Goal: Contribute content

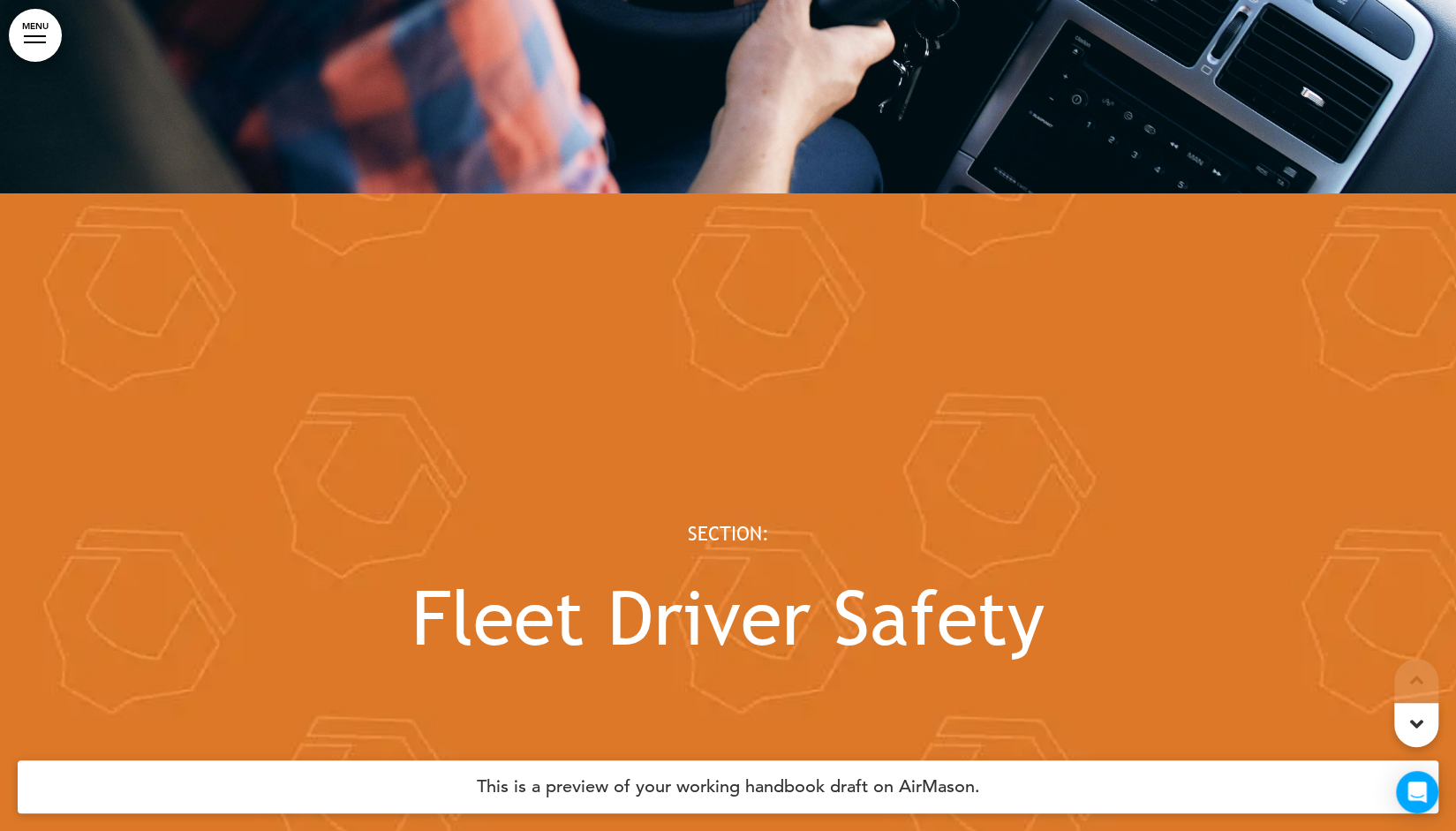
scroll to position [45342, 0]
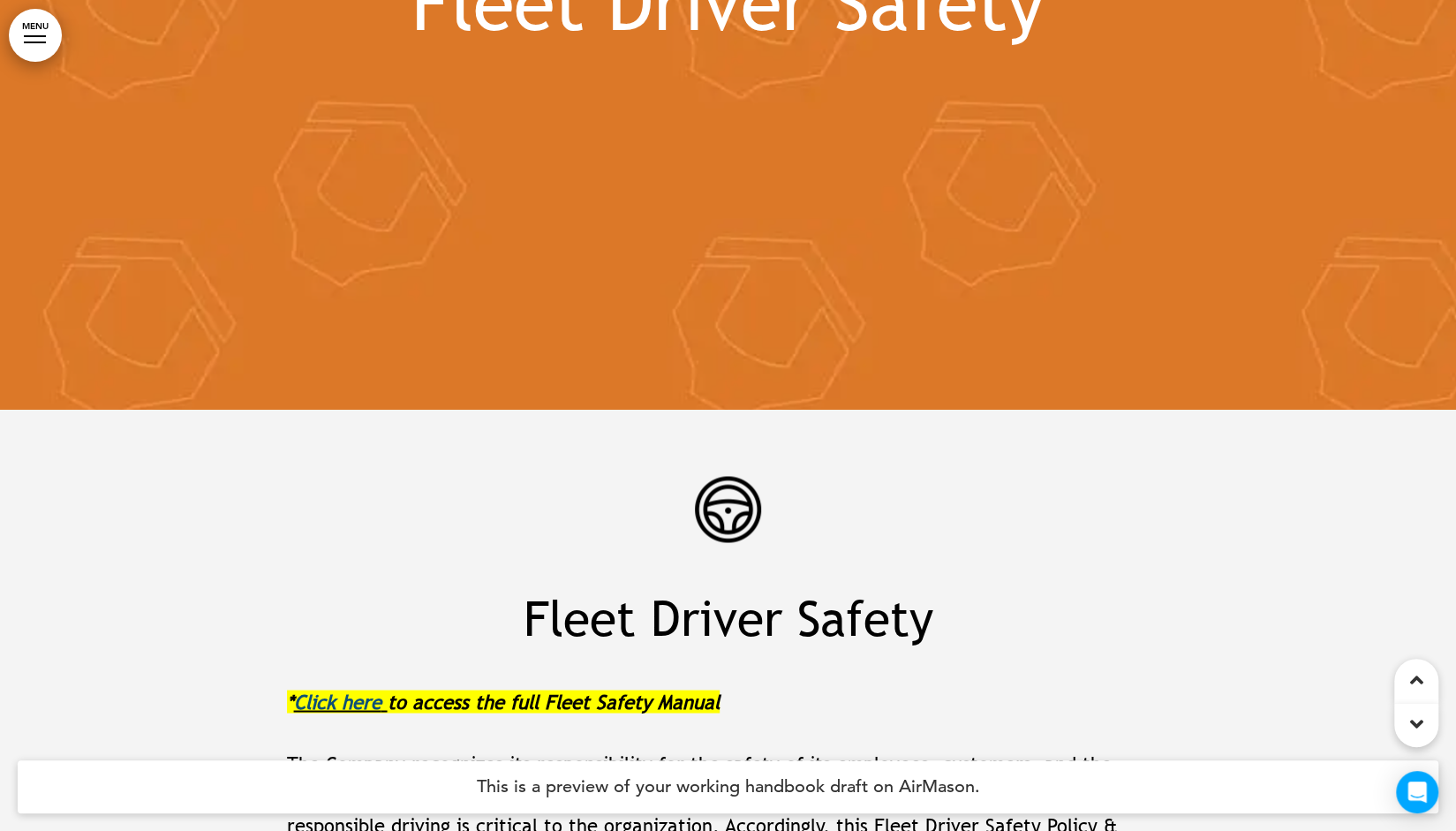
click at [329, 689] on link "Click here" at bounding box center [337, 701] width 87 height 23
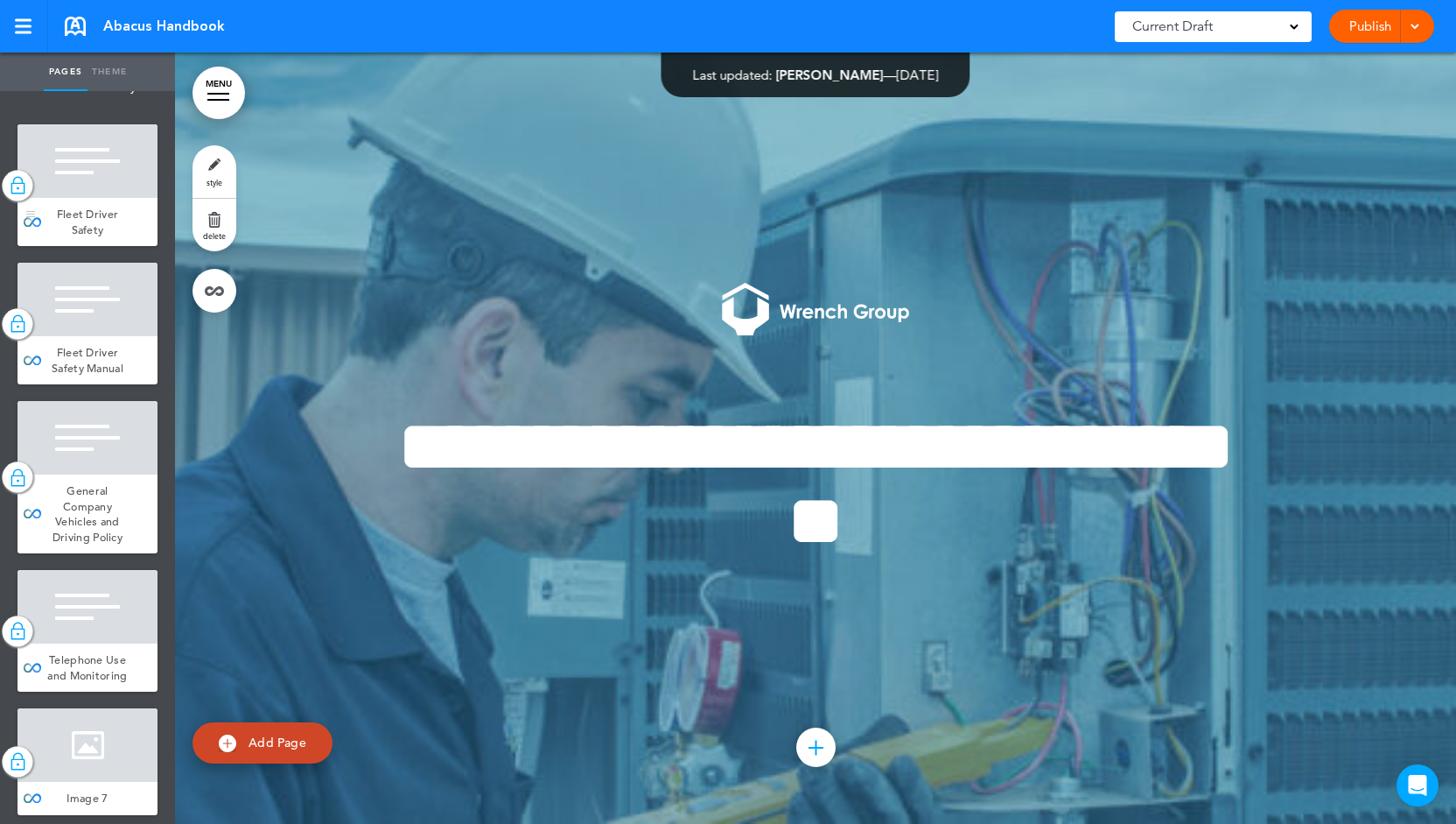
click at [122, 246] on div "Fleet Driver Safety" at bounding box center [87, 222] width 140 height 48
click at [86, 337] on div at bounding box center [87, 299] width 140 height 73
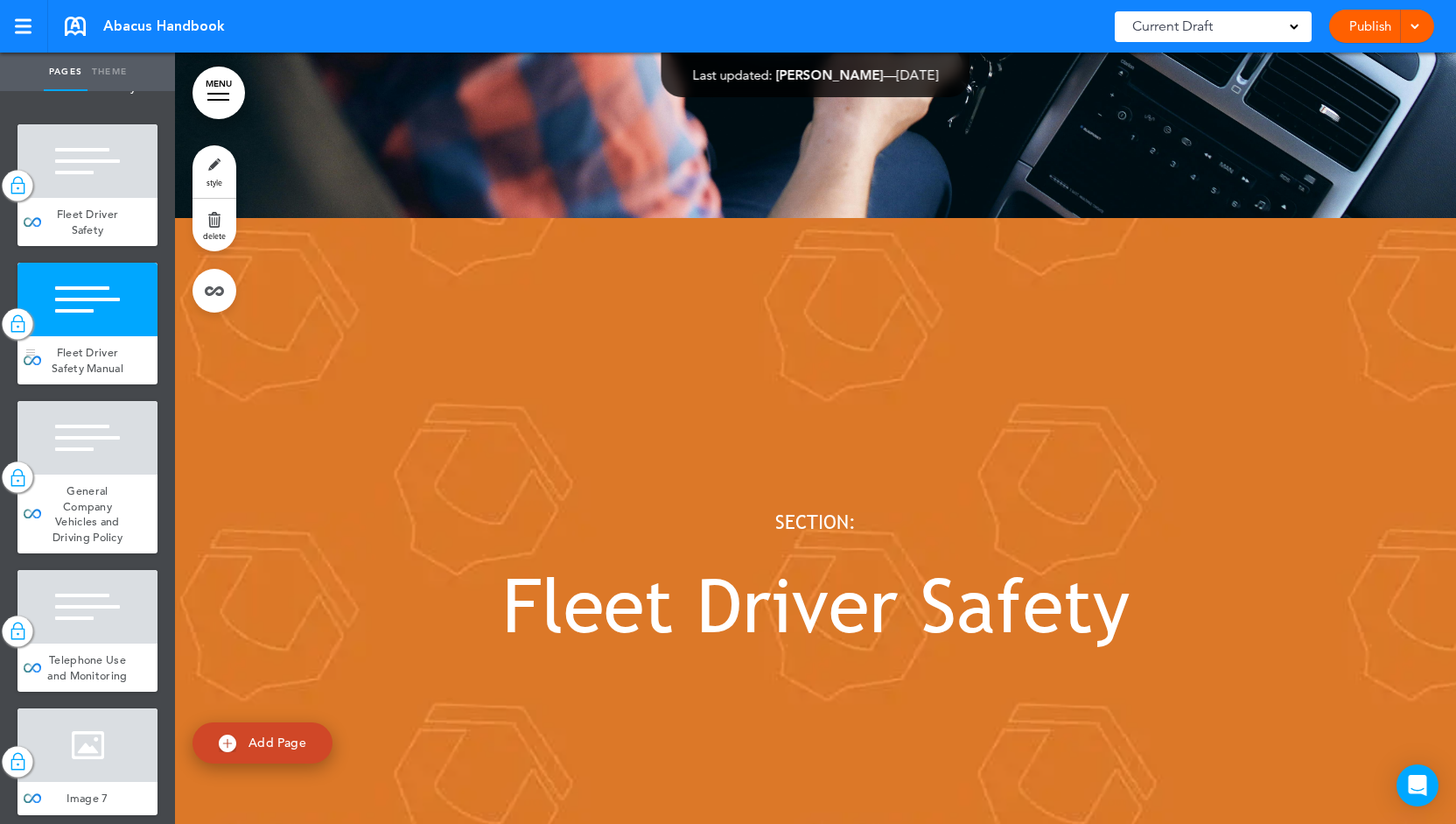
scroll to position [43874, 0]
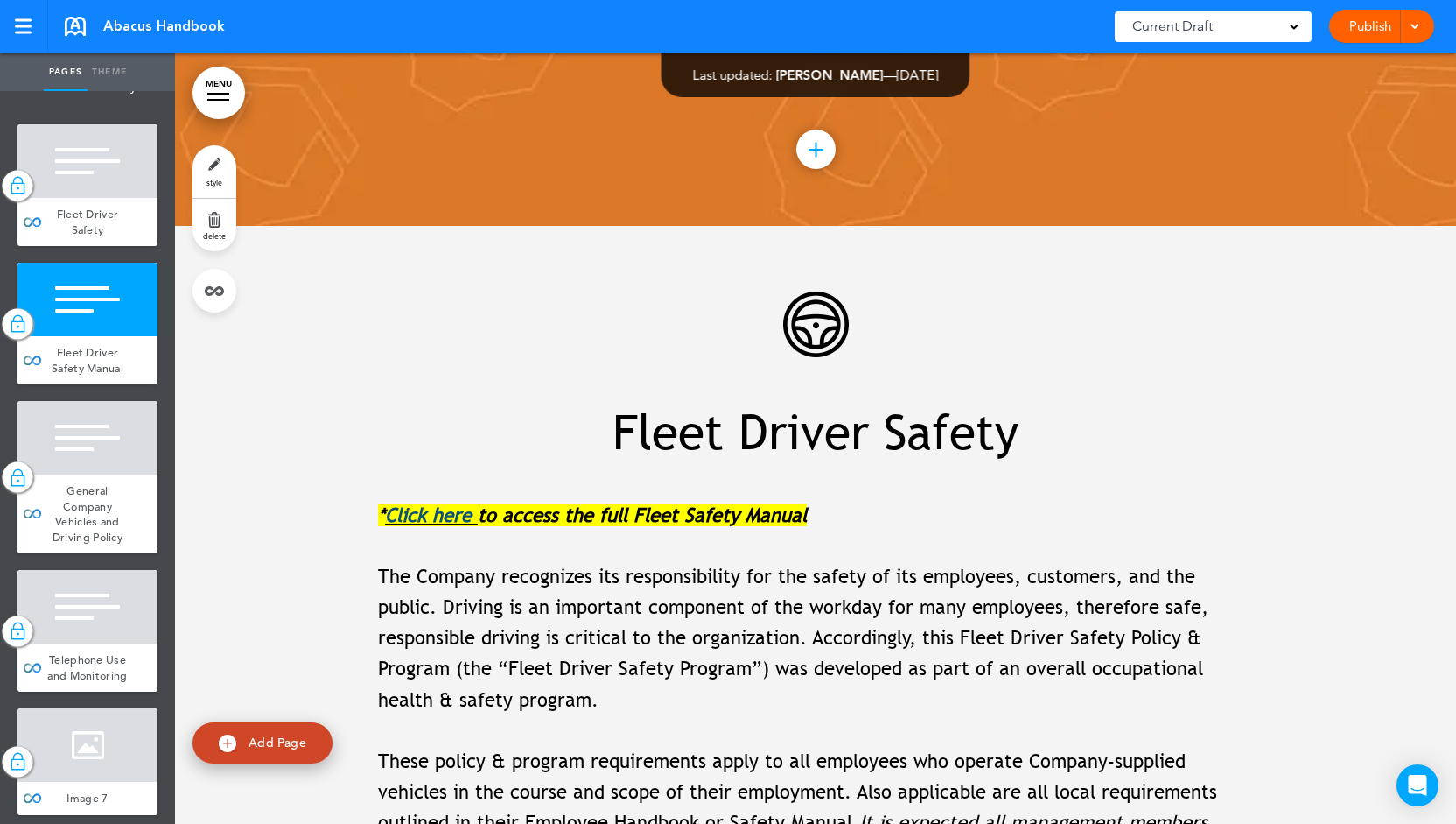
click at [445, 504] on link "Click here" at bounding box center [429, 515] width 86 height 23
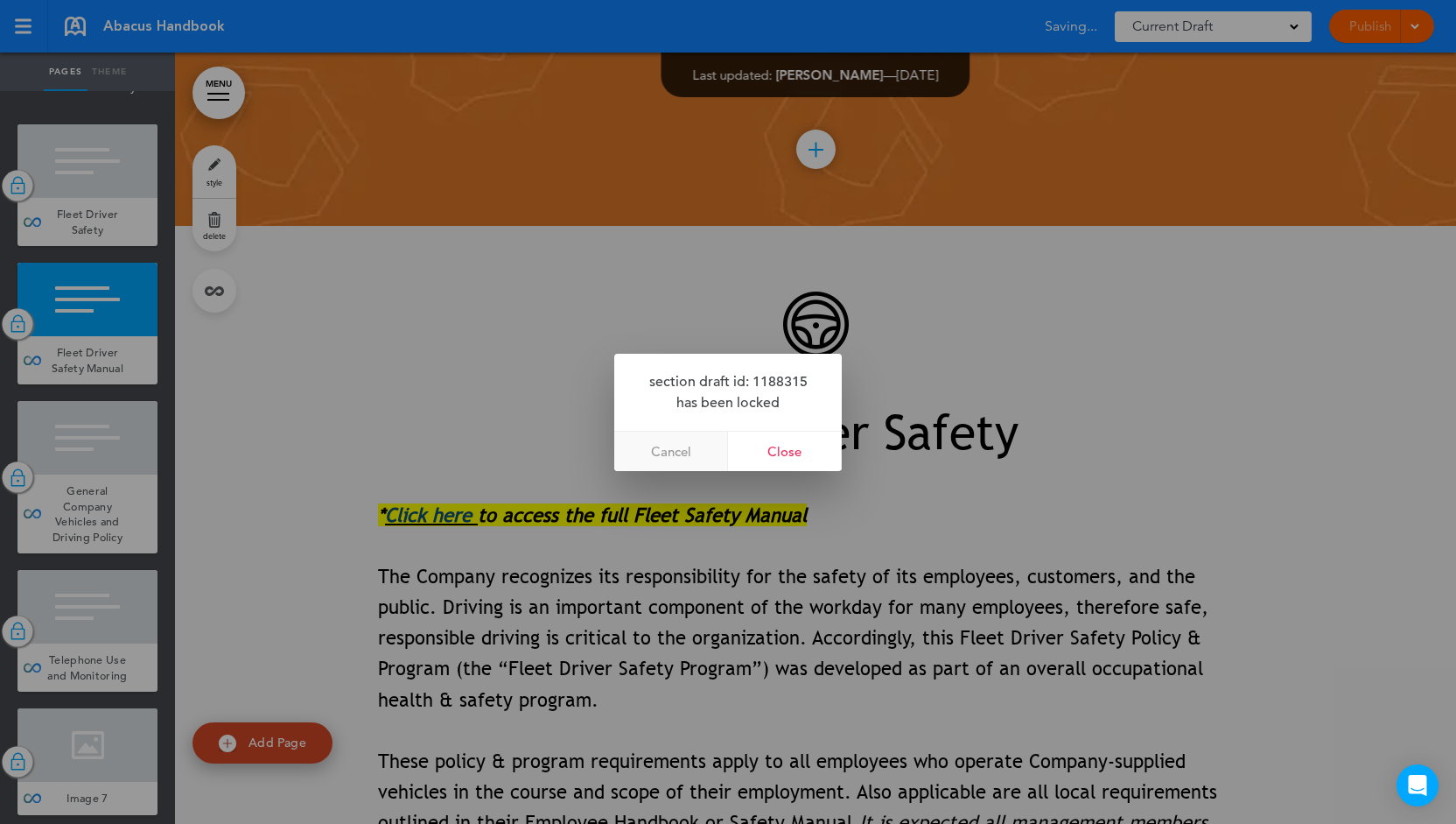
click at [661, 440] on link "Cancel" at bounding box center [671, 451] width 113 height 39
click at [663, 442] on link "Cancel" at bounding box center [671, 451] width 113 height 39
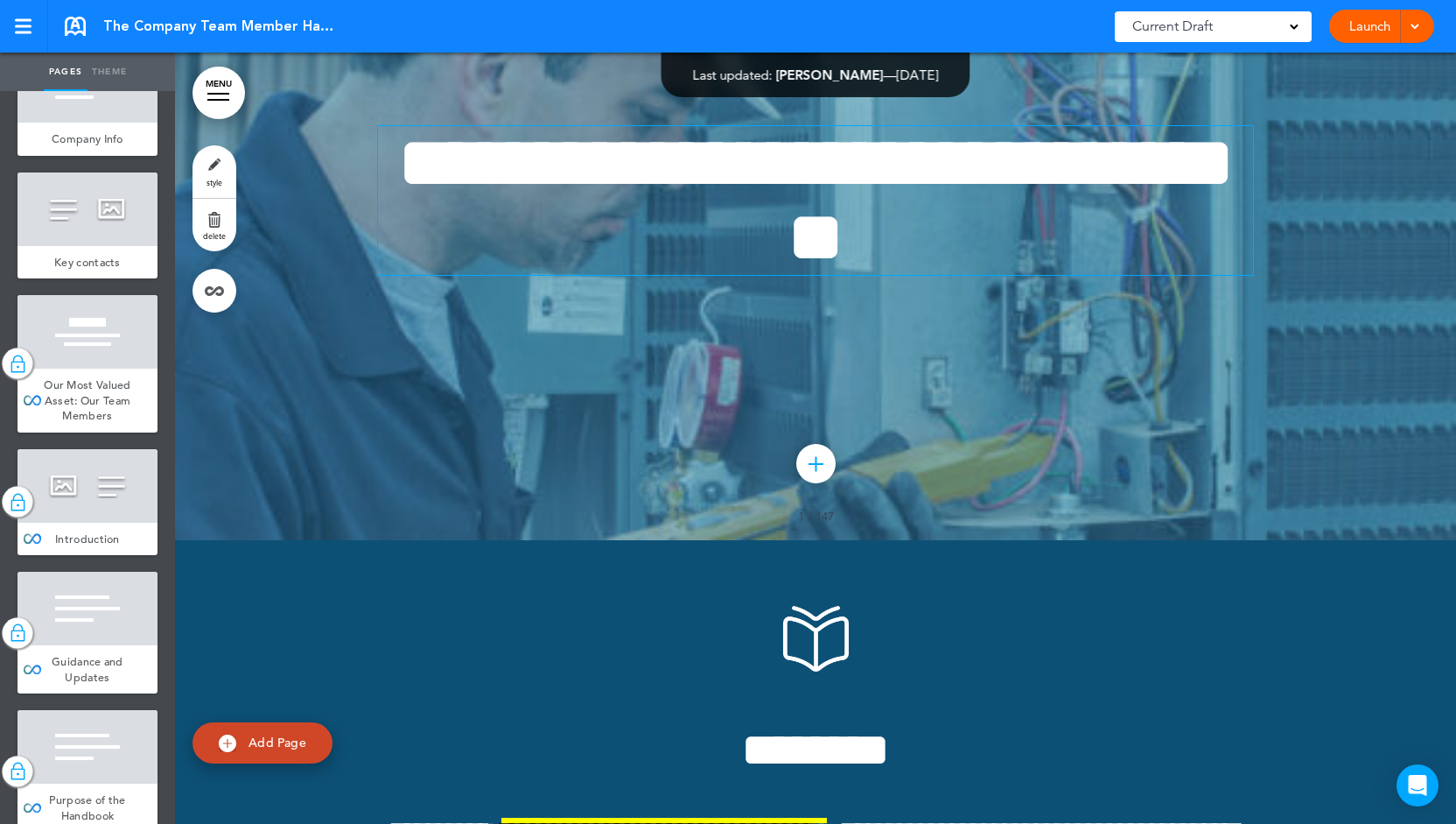
scroll to position [5901, 0]
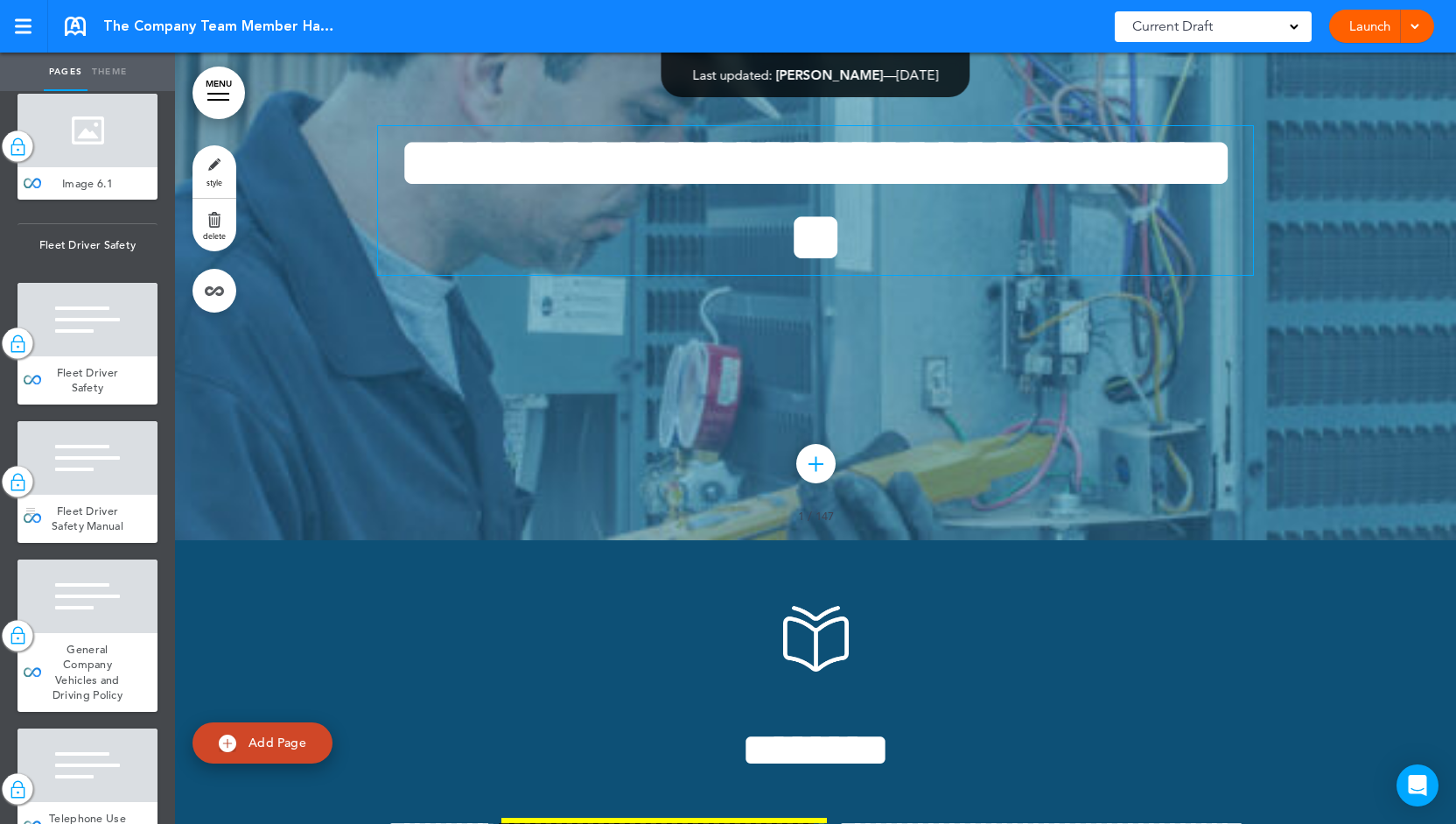
click at [94, 495] on div at bounding box center [87, 458] width 140 height 73
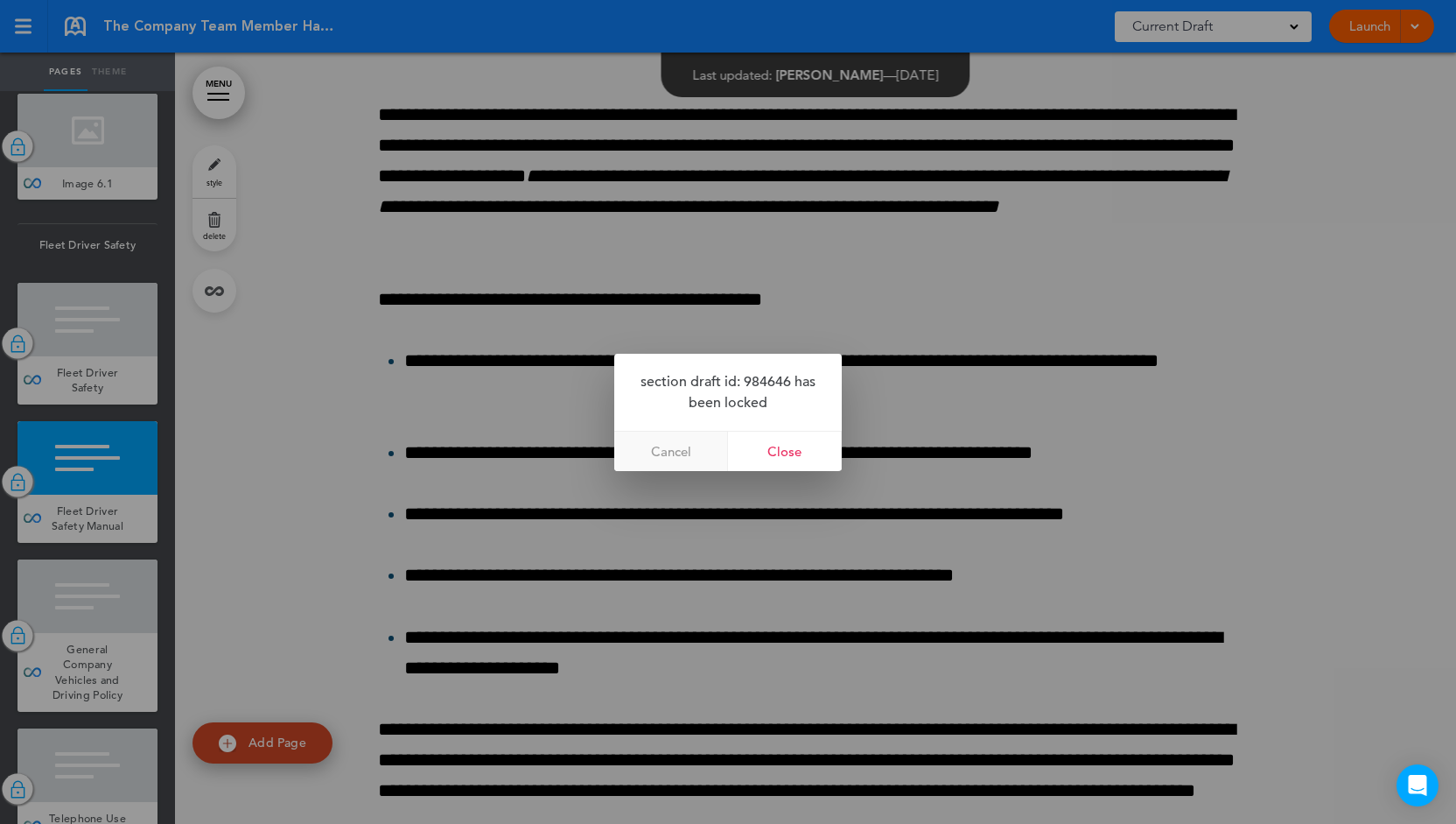
click at [667, 446] on link "Cancel" at bounding box center [671, 451] width 113 height 39
click at [665, 444] on link "Cancel" at bounding box center [671, 451] width 113 height 39
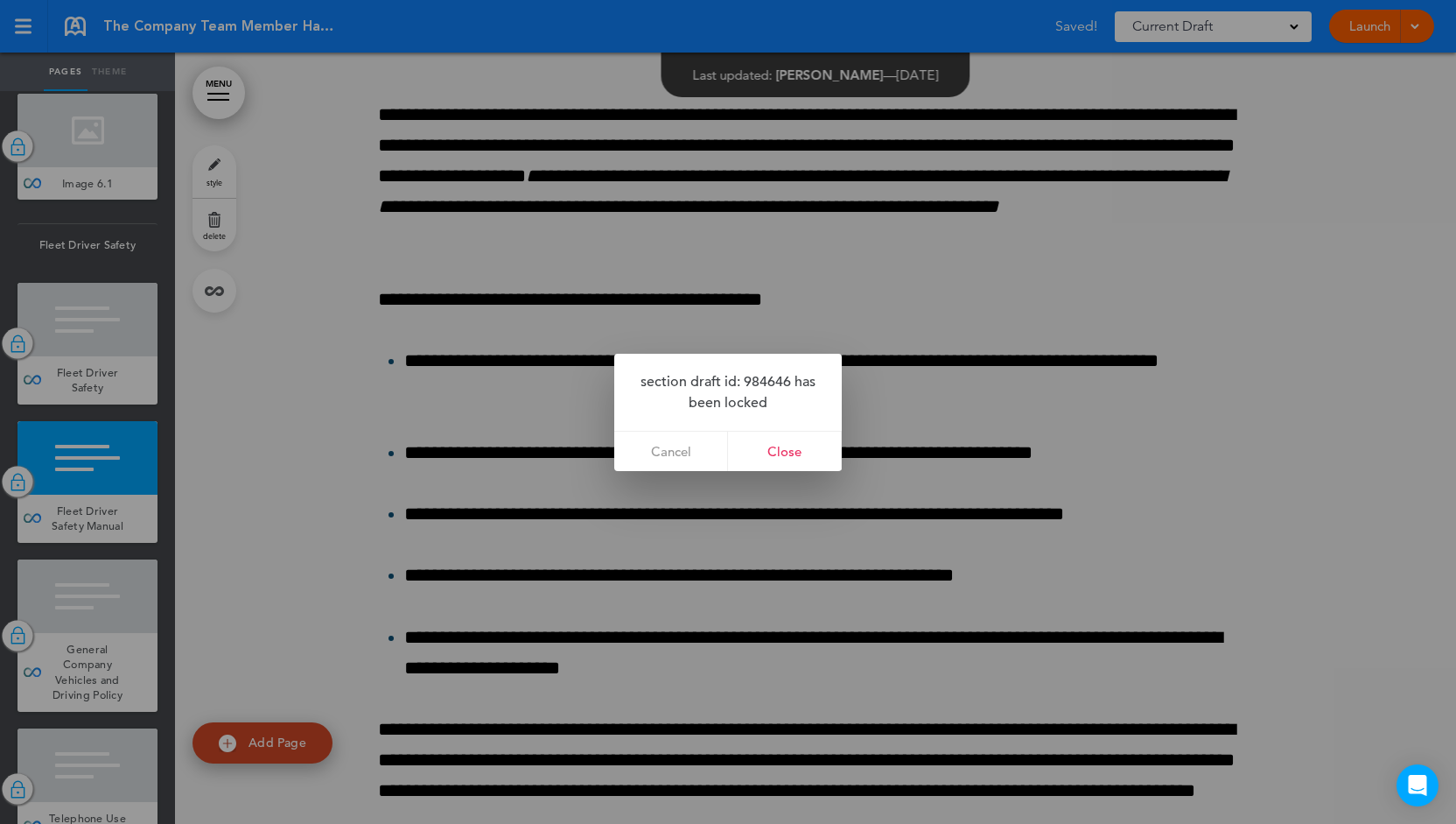
click at [446, 353] on div at bounding box center [728, 412] width 1456 height 824
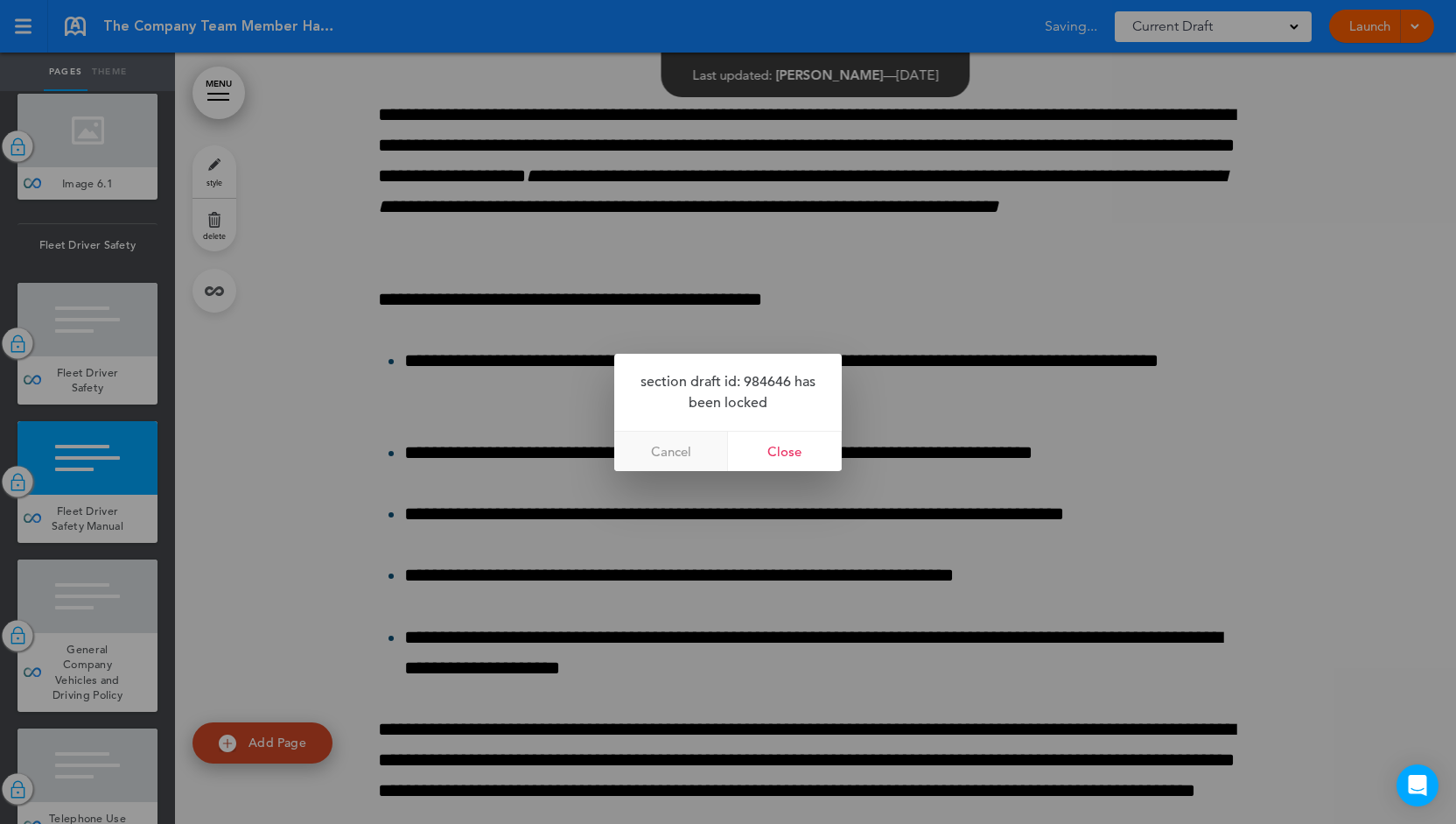
click at [684, 451] on link "Cancel" at bounding box center [671, 451] width 113 height 39
click at [674, 453] on link "Cancel" at bounding box center [671, 451] width 113 height 39
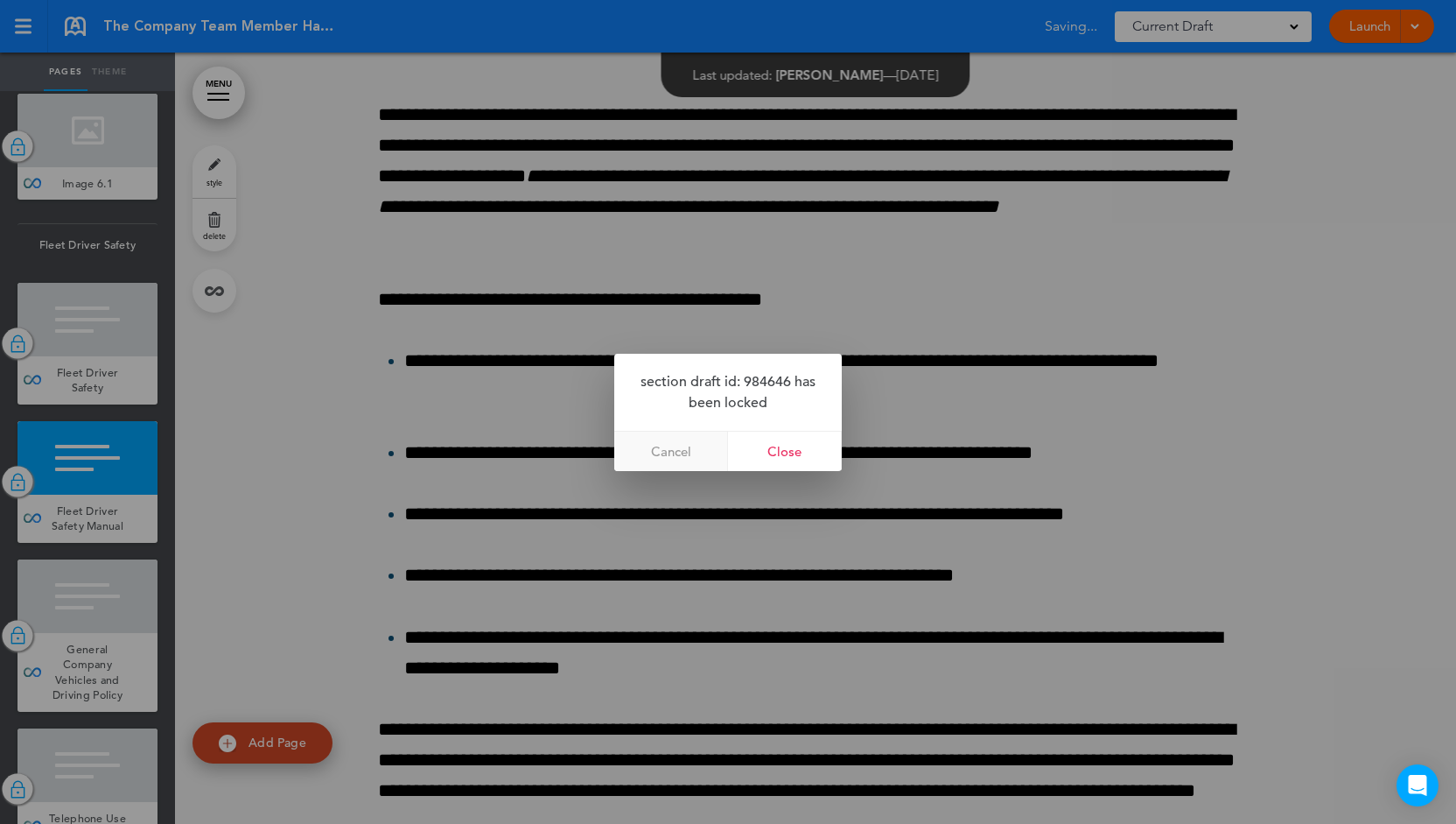
click at [667, 453] on link "Cancel" at bounding box center [671, 451] width 113 height 39
click at [637, 455] on link "Cancel" at bounding box center [671, 451] width 113 height 39
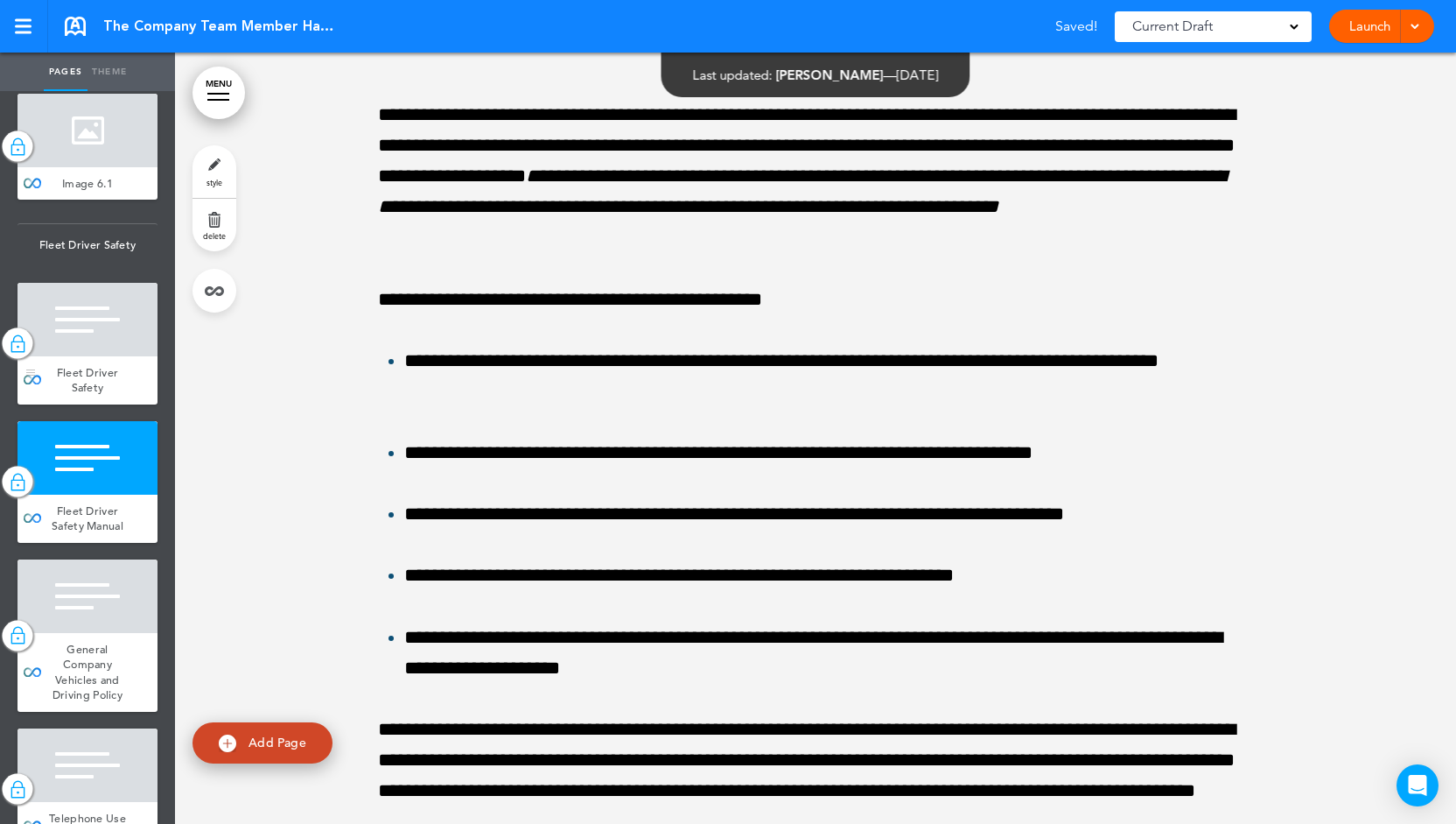
click at [23, 355] on img at bounding box center [17, 343] width 17 height 23
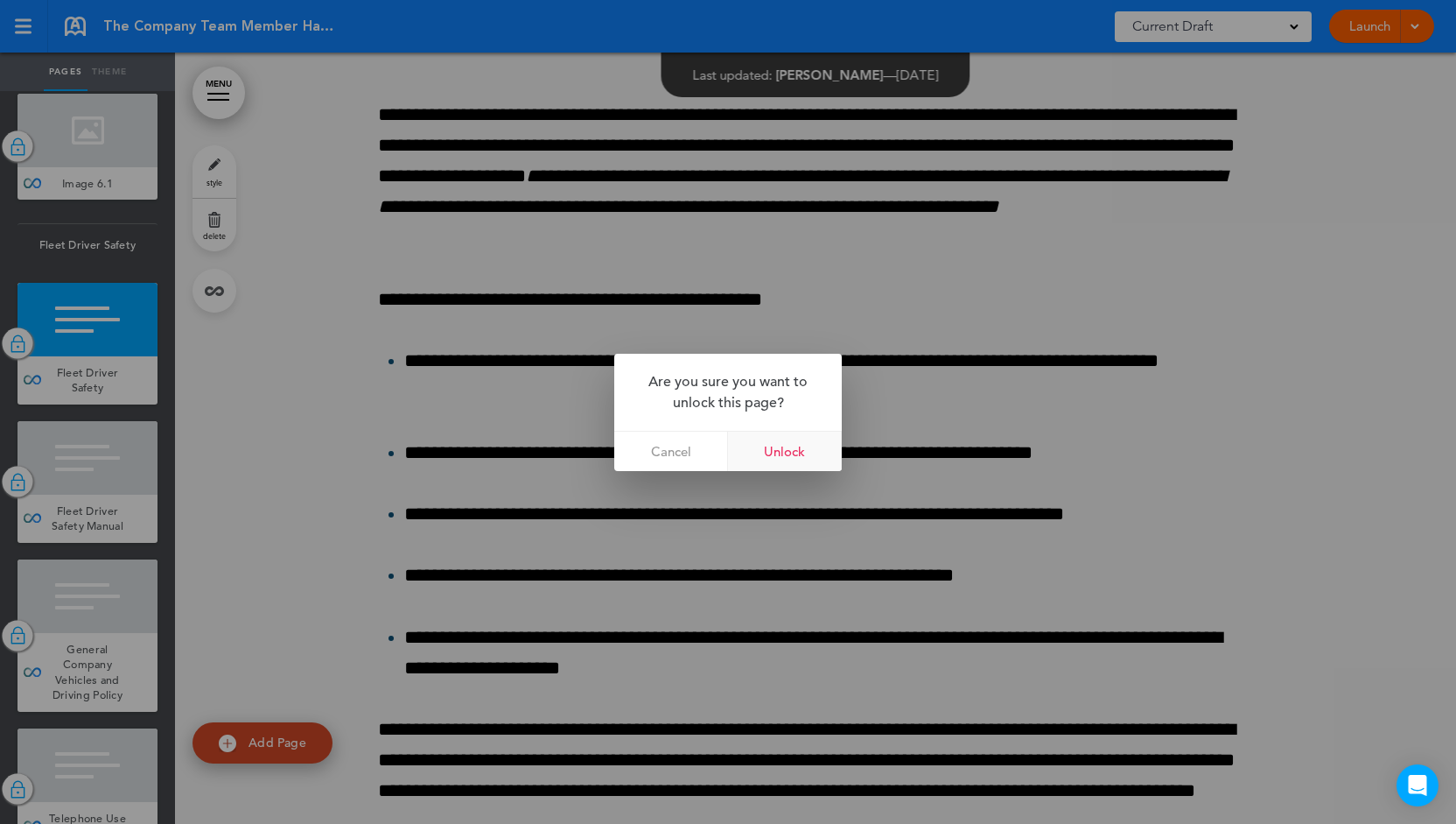
click at [814, 446] on link "Unlock" at bounding box center [785, 451] width 113 height 39
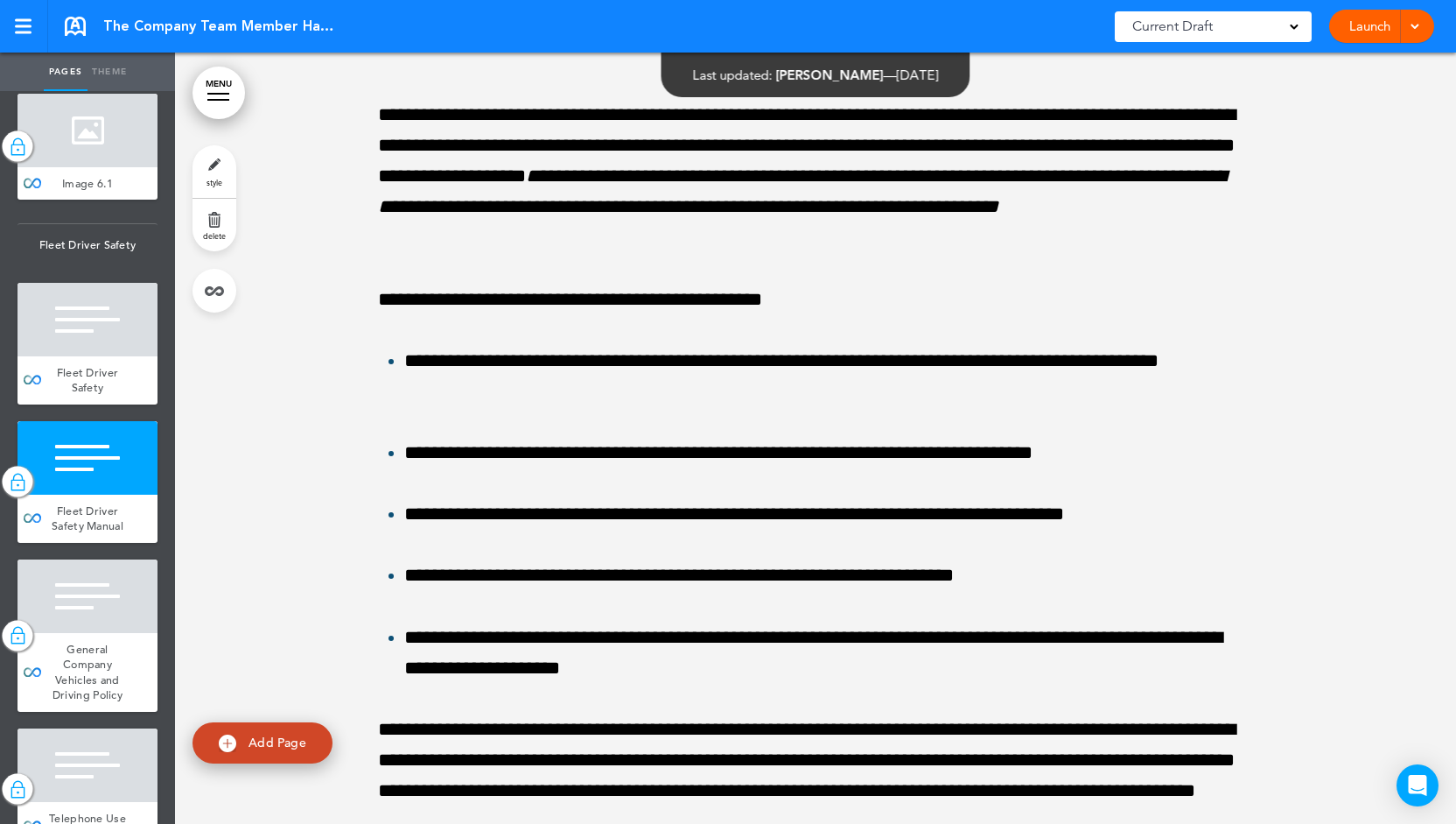
drag, startPoint x: 465, startPoint y: 344, endPoint x: 378, endPoint y: 342, distance: 87.0
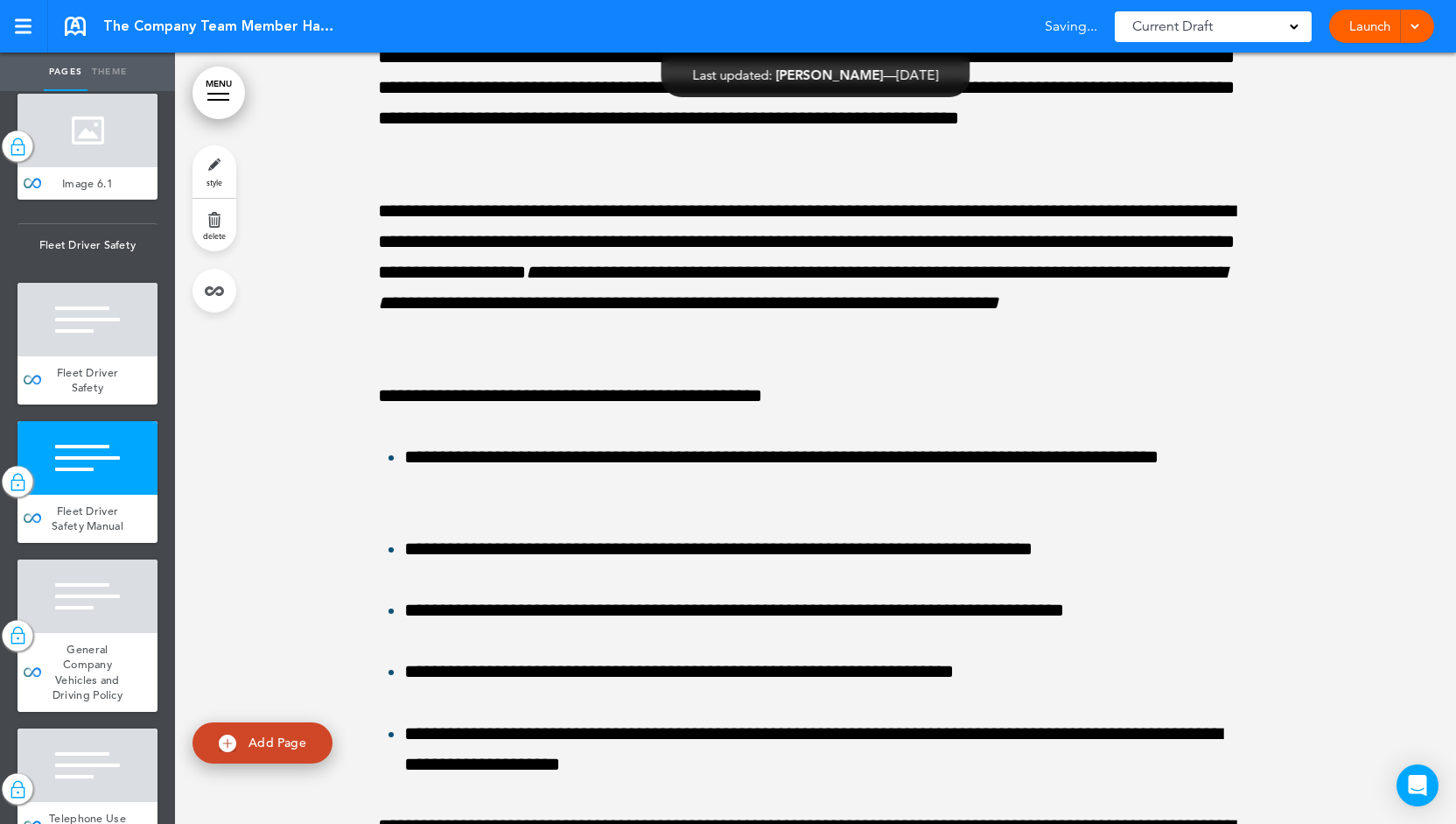
click at [691, 165] on p "**********" at bounding box center [815, 88] width 876 height 154
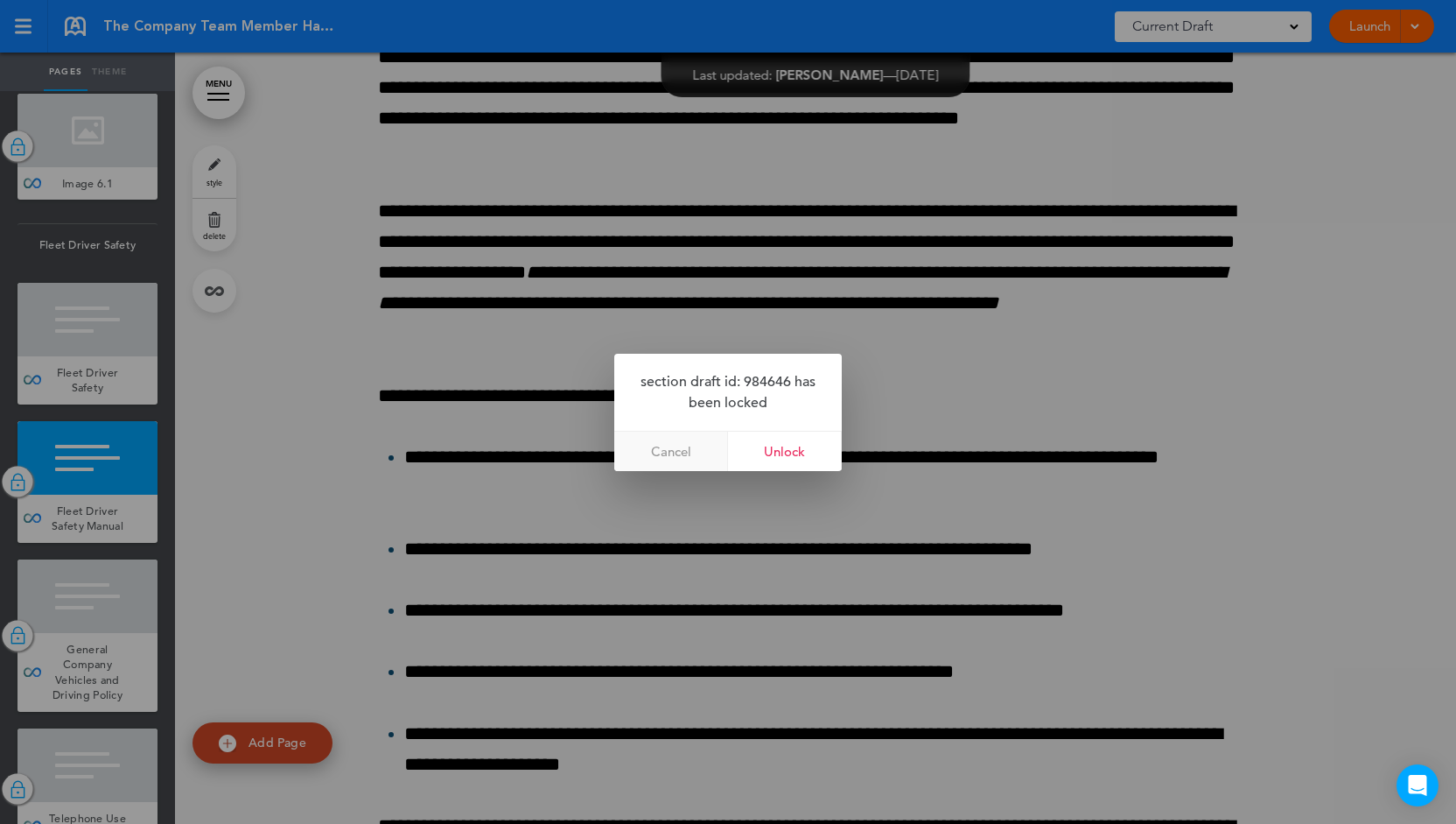
click at [679, 449] on link "Cancel" at bounding box center [671, 451] width 113 height 39
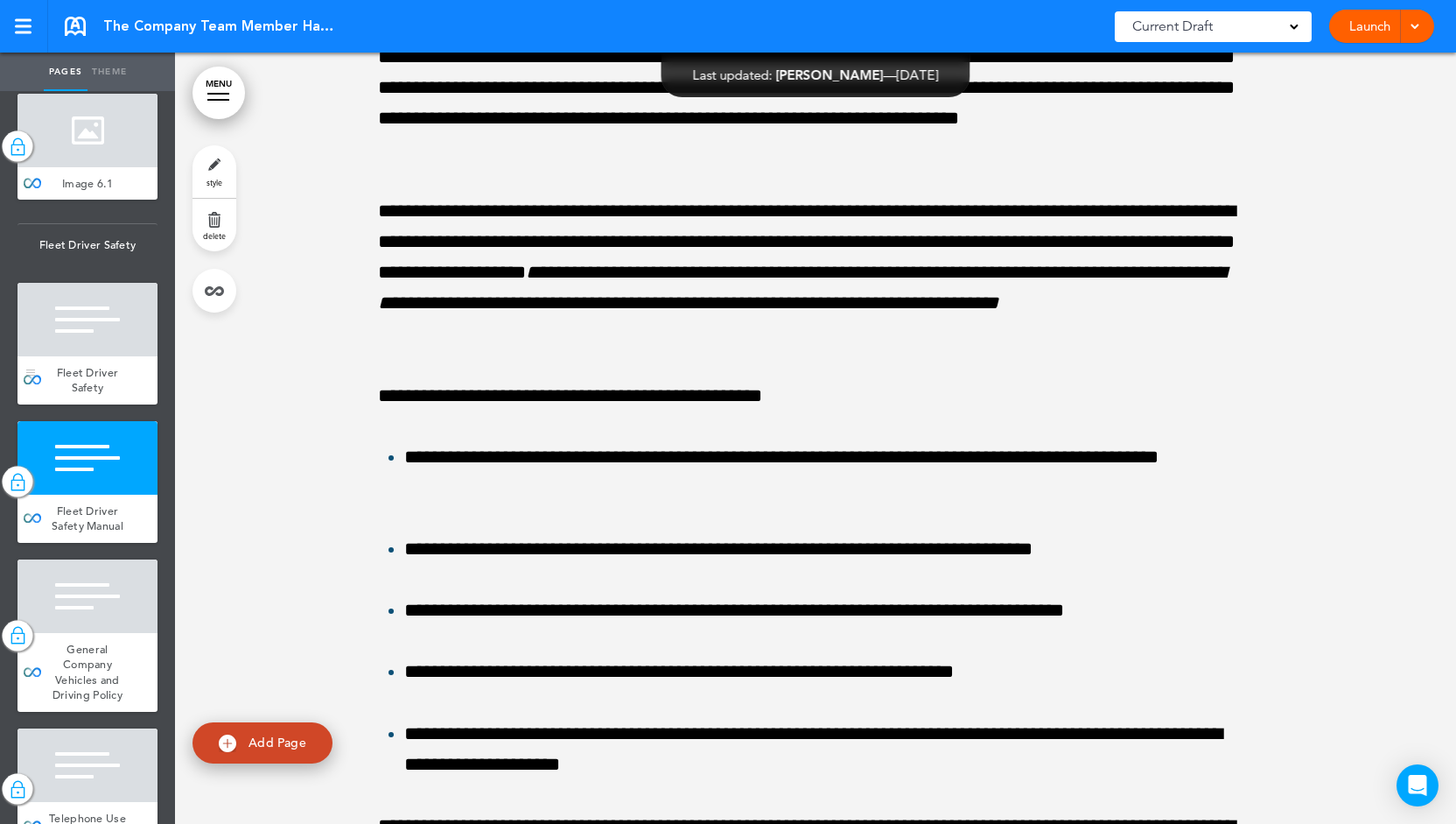
click at [71, 405] on div "Fleet Driver Safety" at bounding box center [87, 381] width 140 height 48
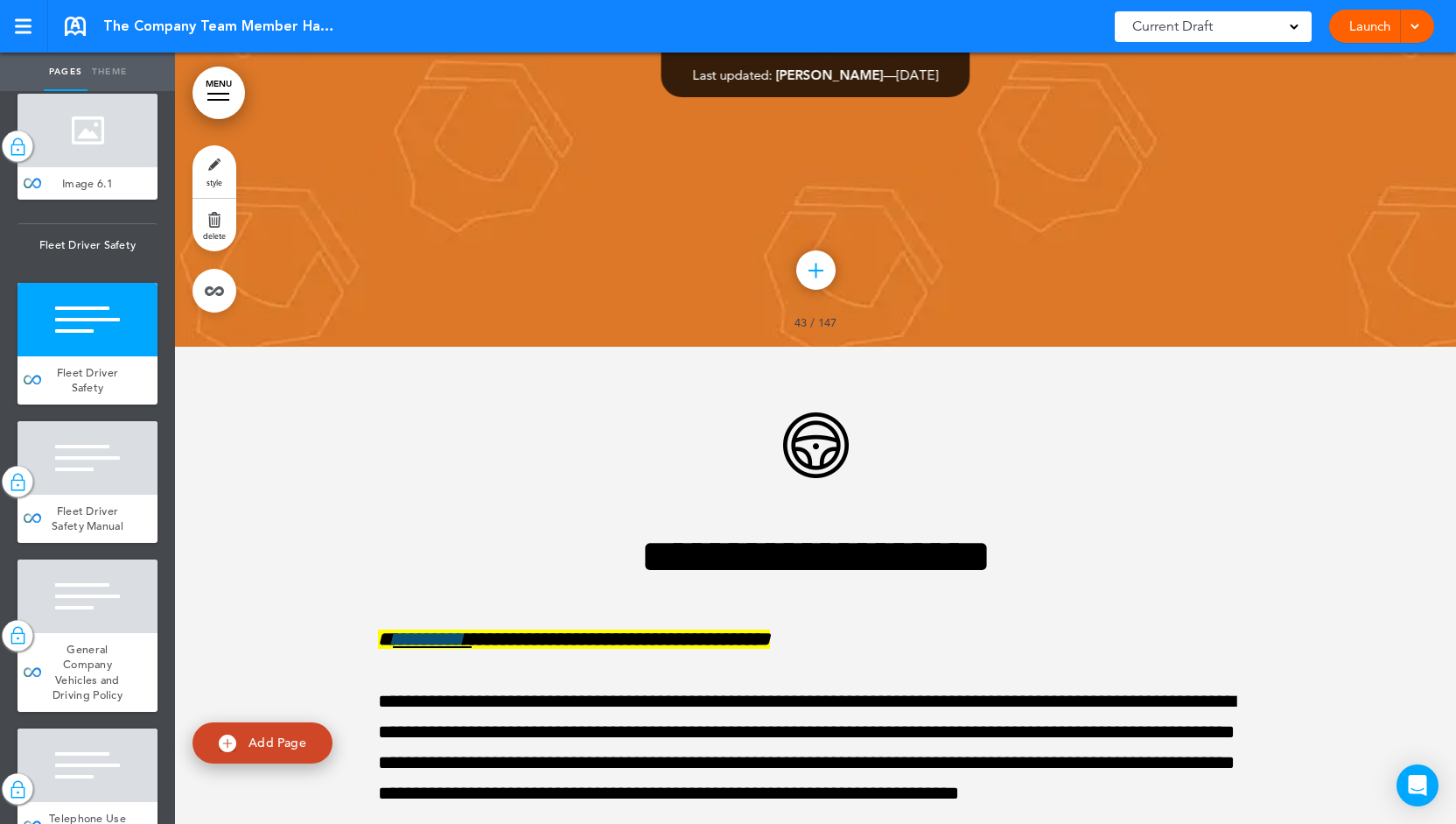
scroll to position [43141, 0]
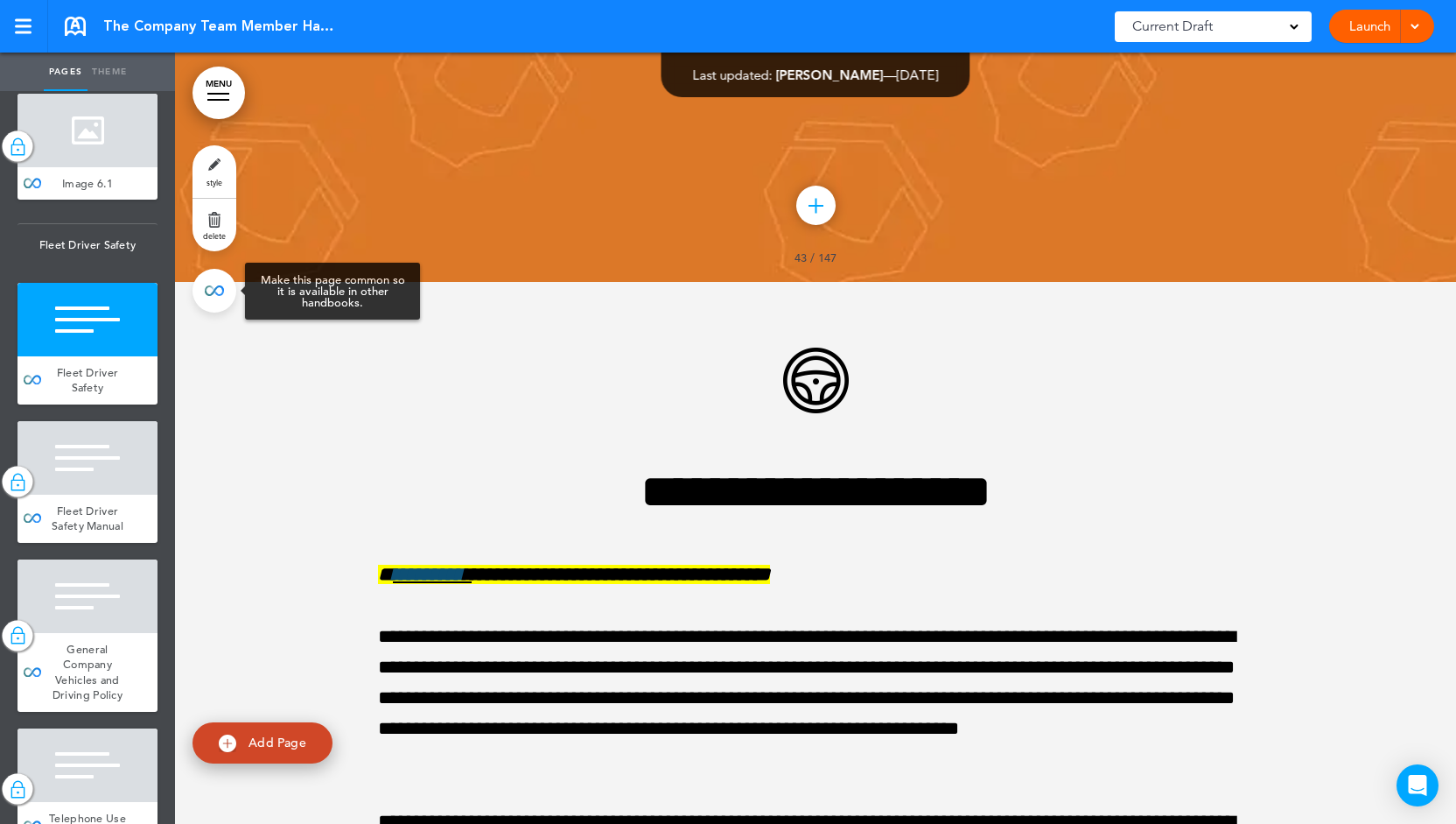
click at [217, 296] on link at bounding box center [214, 291] width 44 height 44
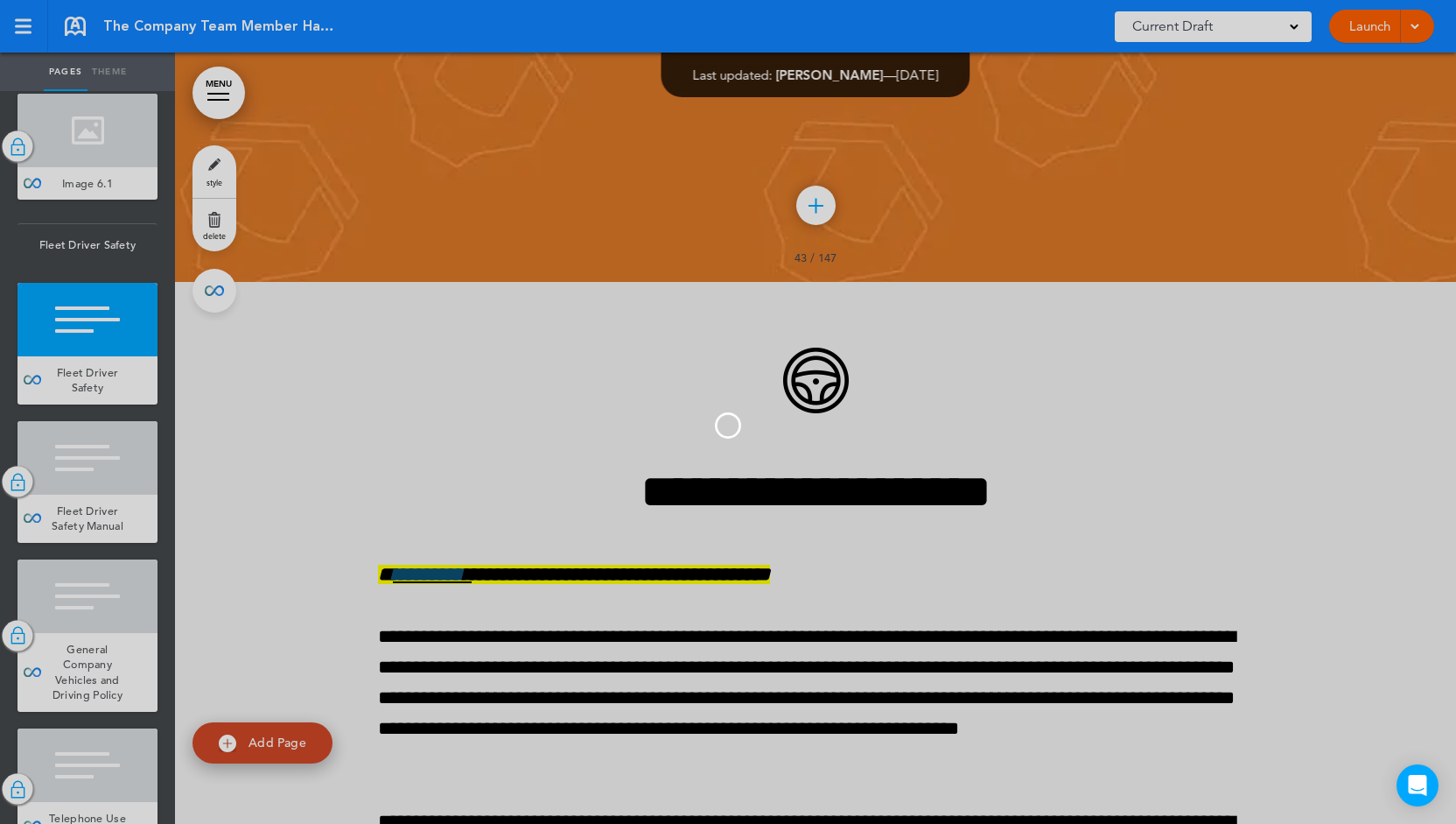
type input "**********"
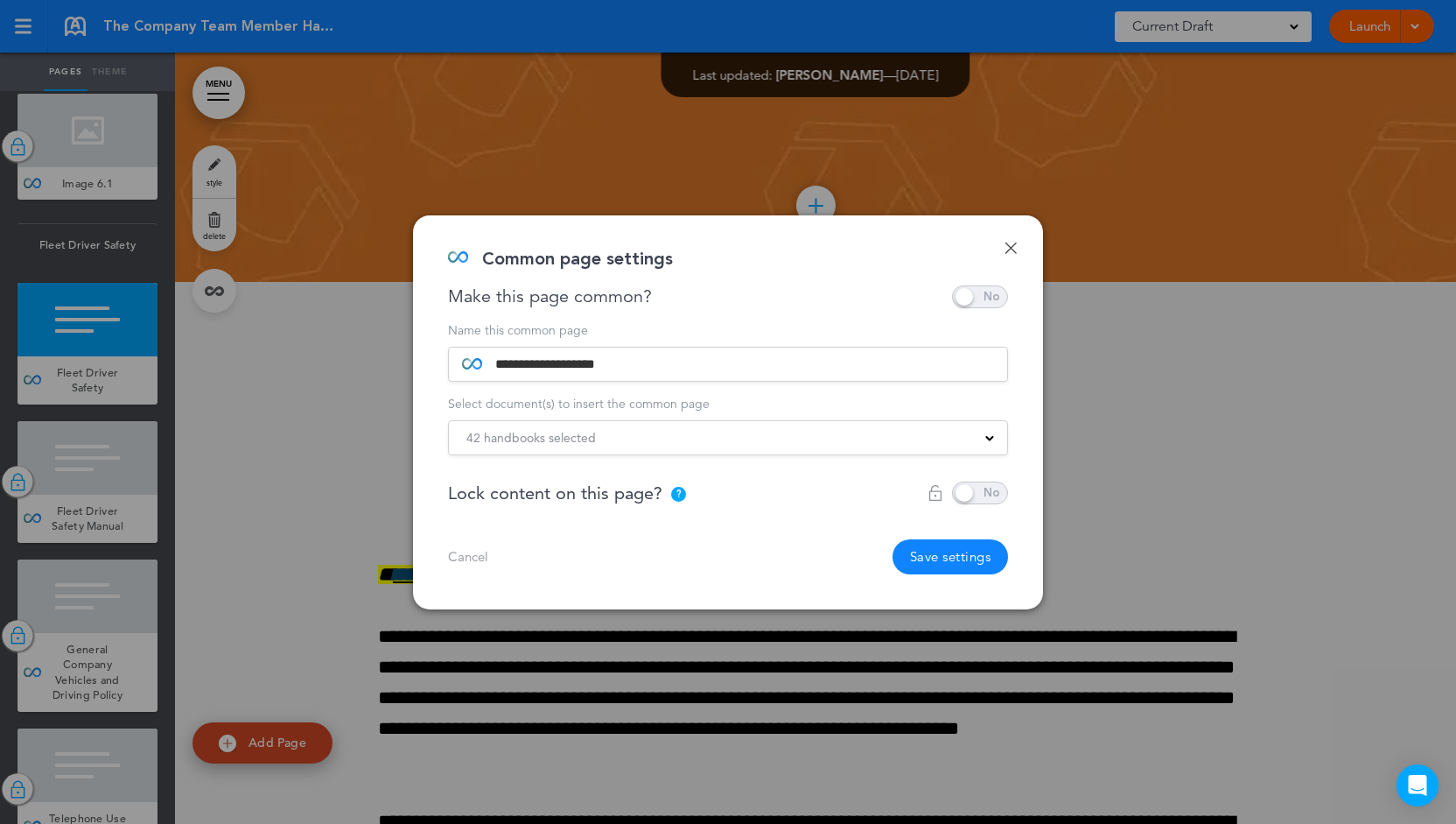
click at [978, 490] on span at bounding box center [980, 493] width 56 height 23
click at [942, 553] on button "Save settings" at bounding box center [950, 557] width 116 height 35
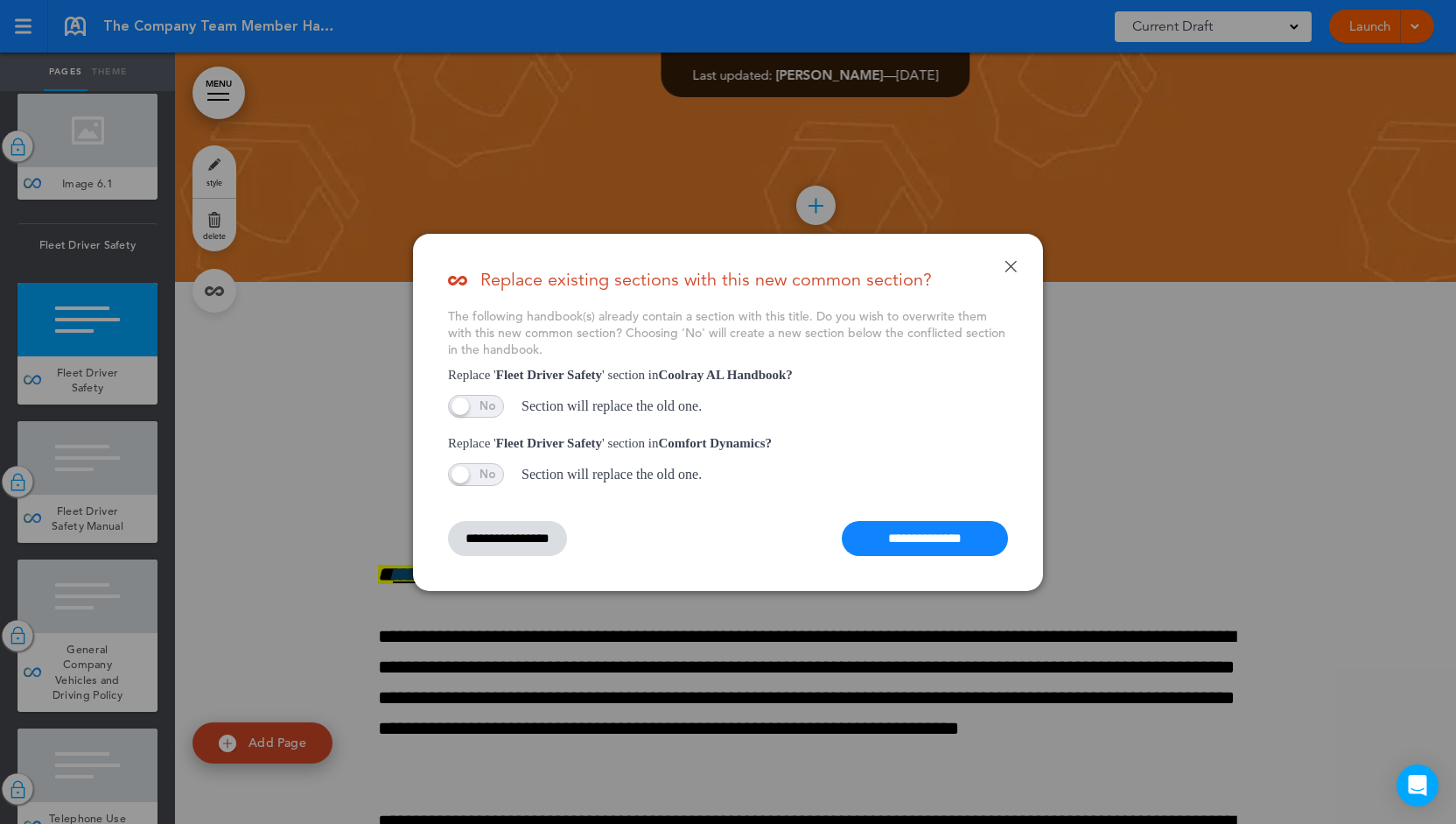
click at [534, 540] on input "**********" at bounding box center [507, 538] width 119 height 35
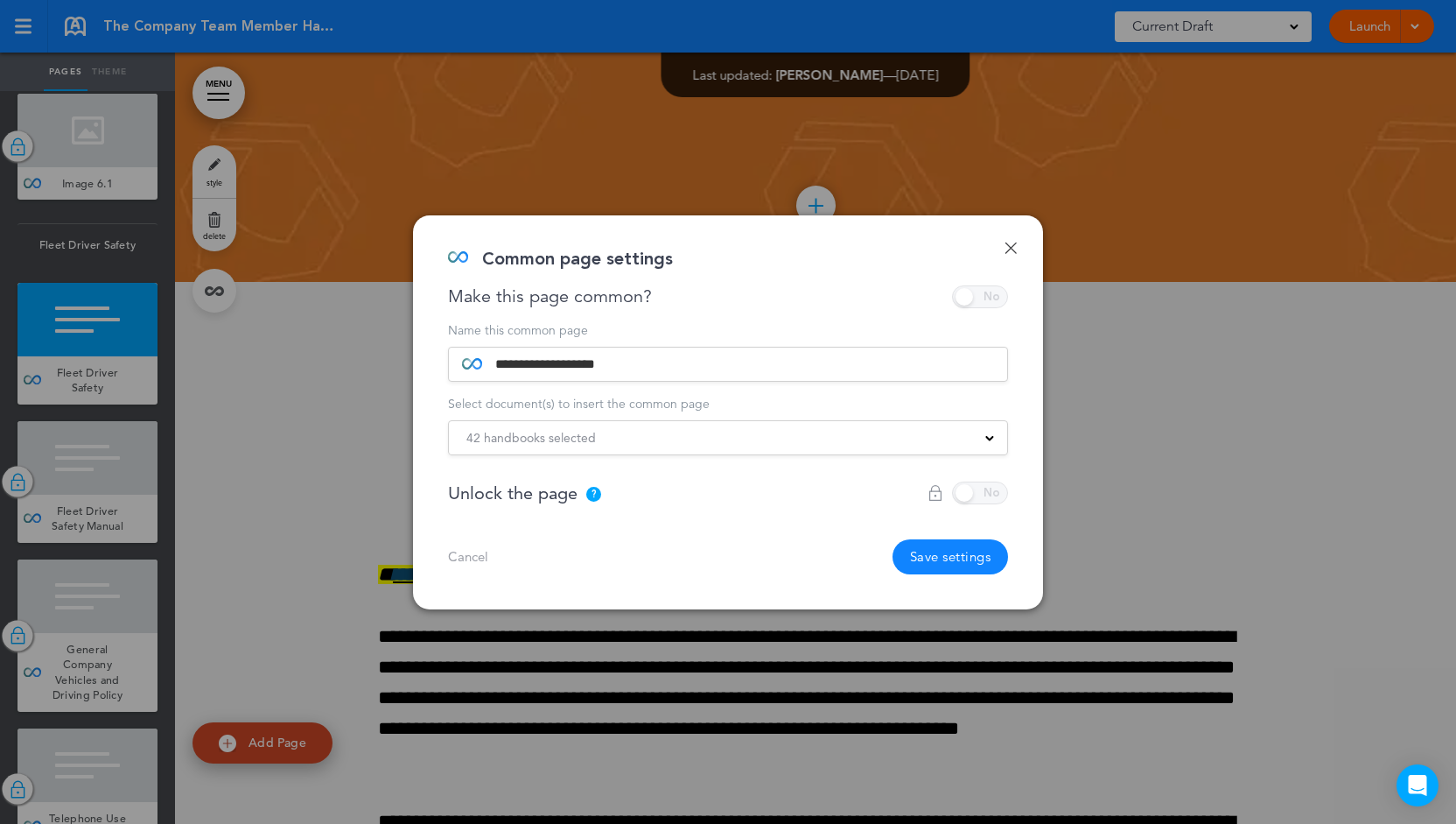
click at [1006, 250] on link "Done" at bounding box center [1010, 247] width 12 height 12
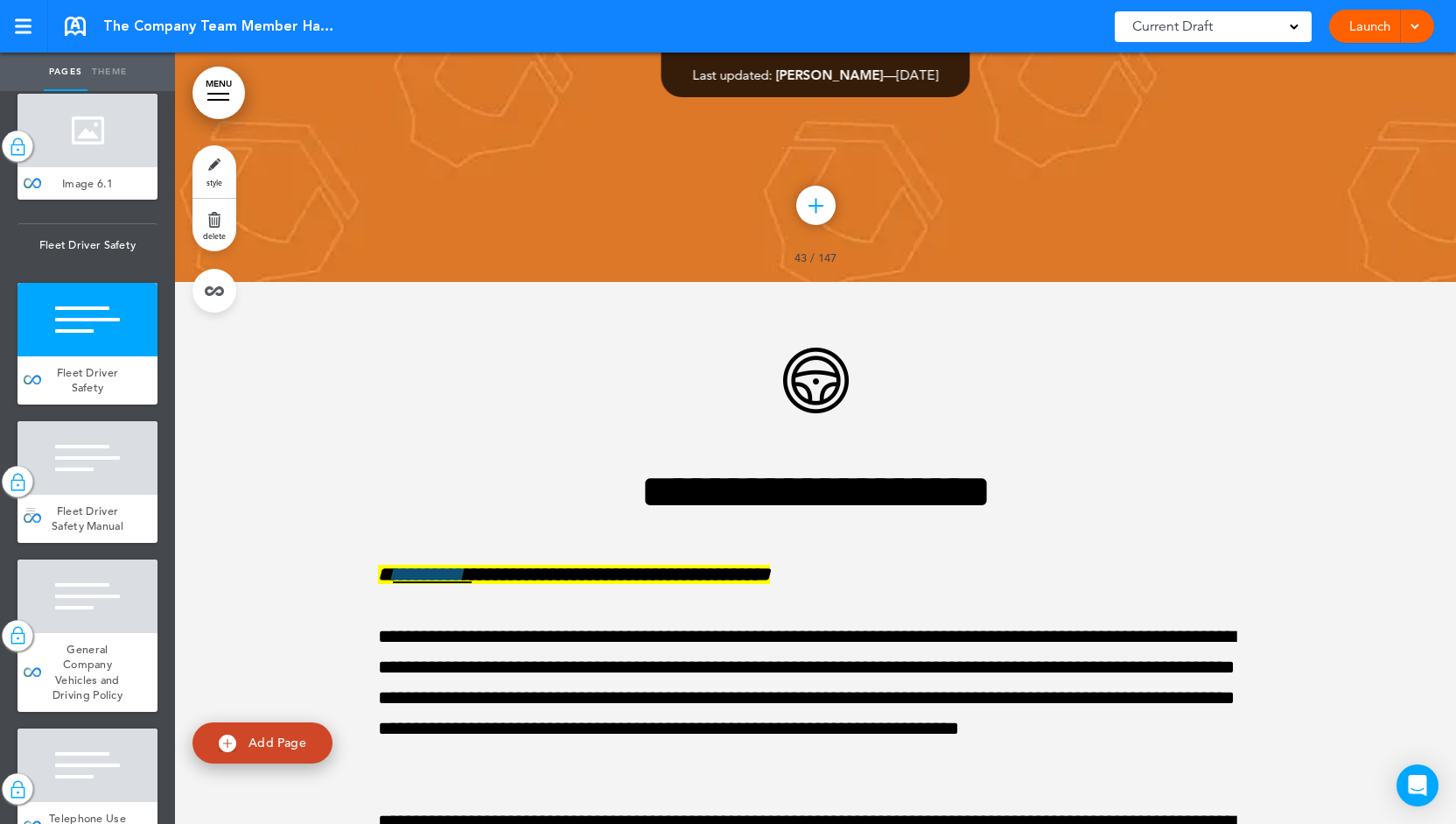
click at [80, 495] on div at bounding box center [87, 458] width 140 height 73
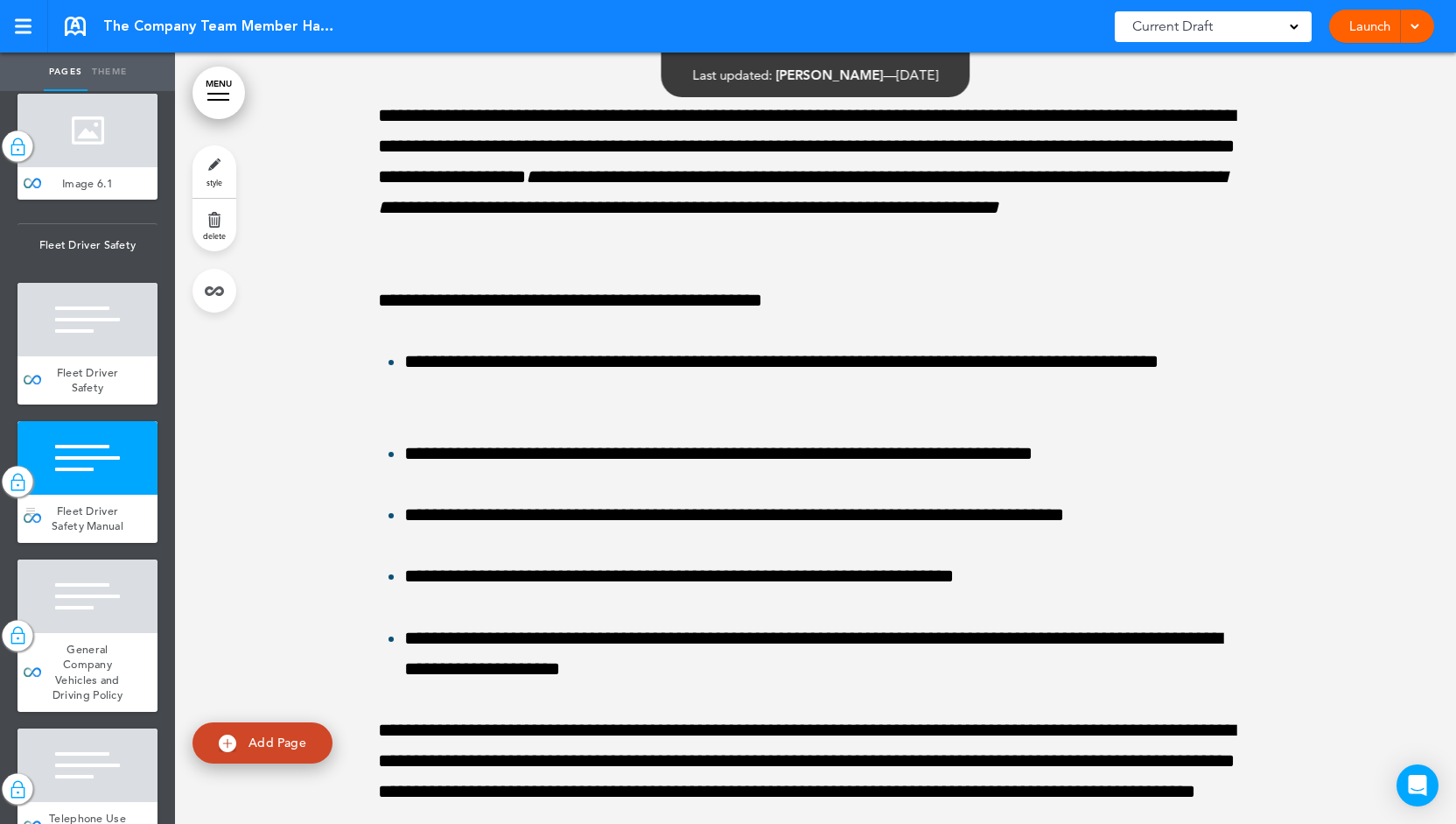
scroll to position [43848, 0]
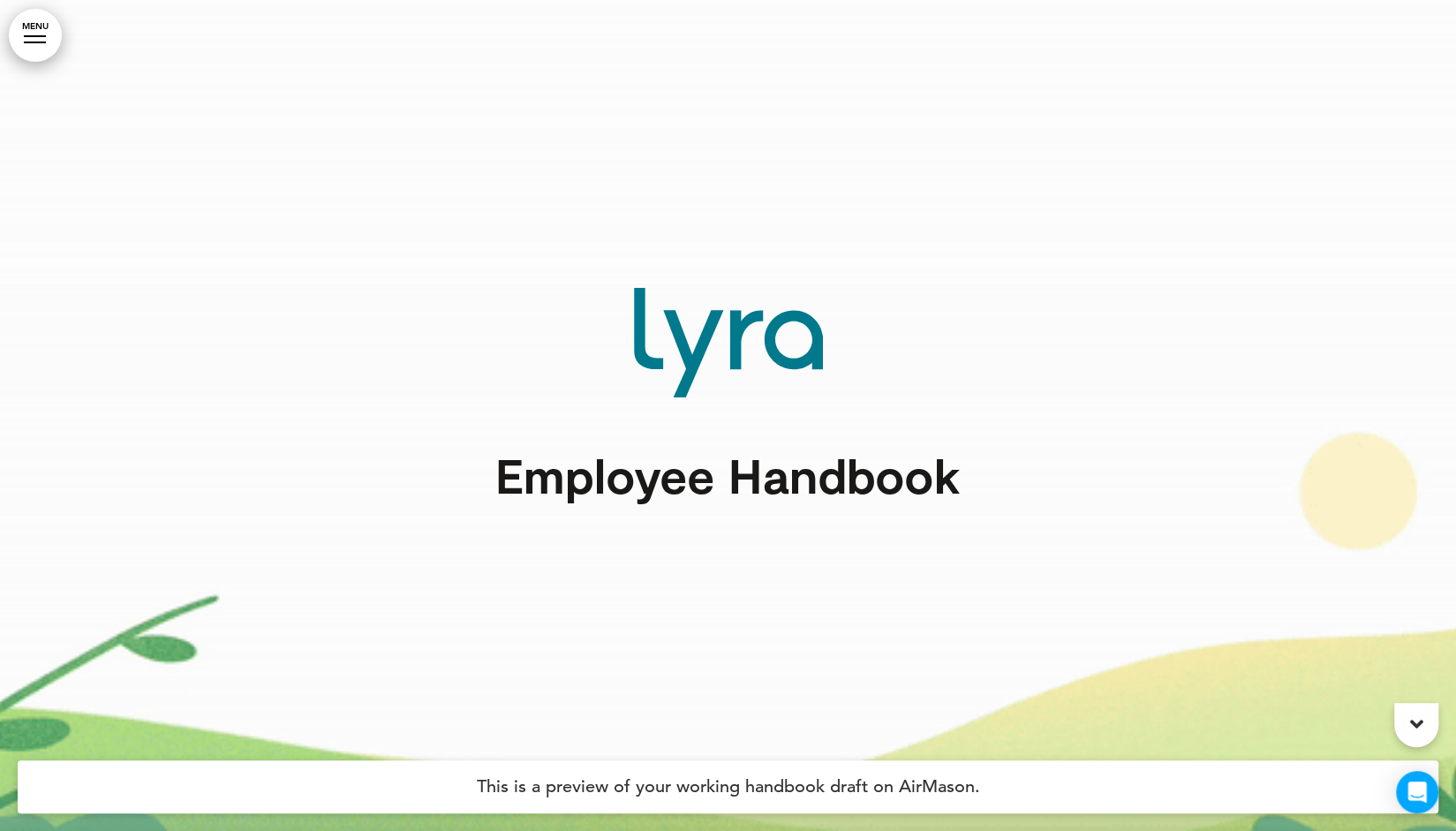
click at [40, 31] on link "MENU" at bounding box center [35, 35] width 53 height 53
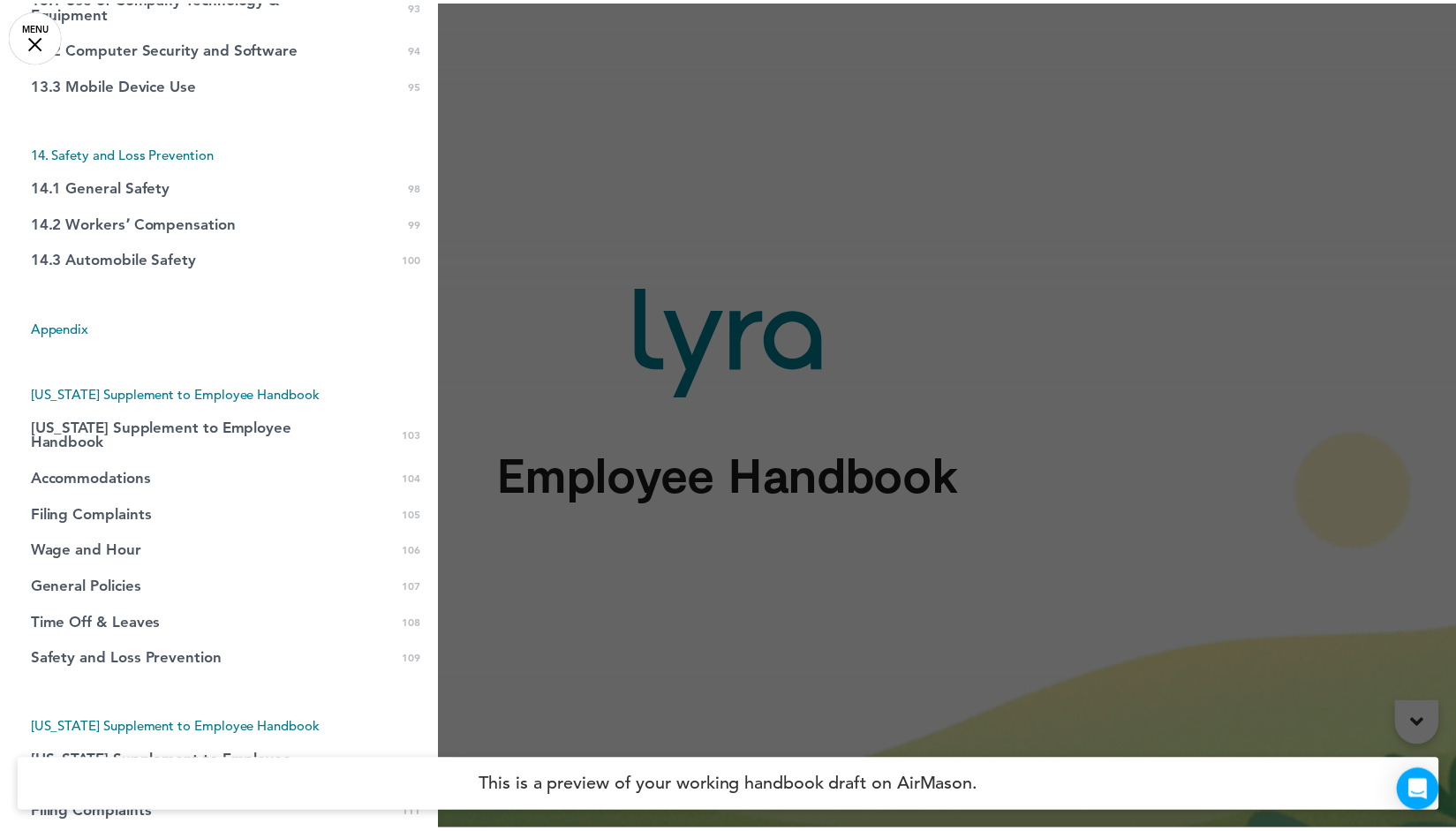
scroll to position [3384, 0]
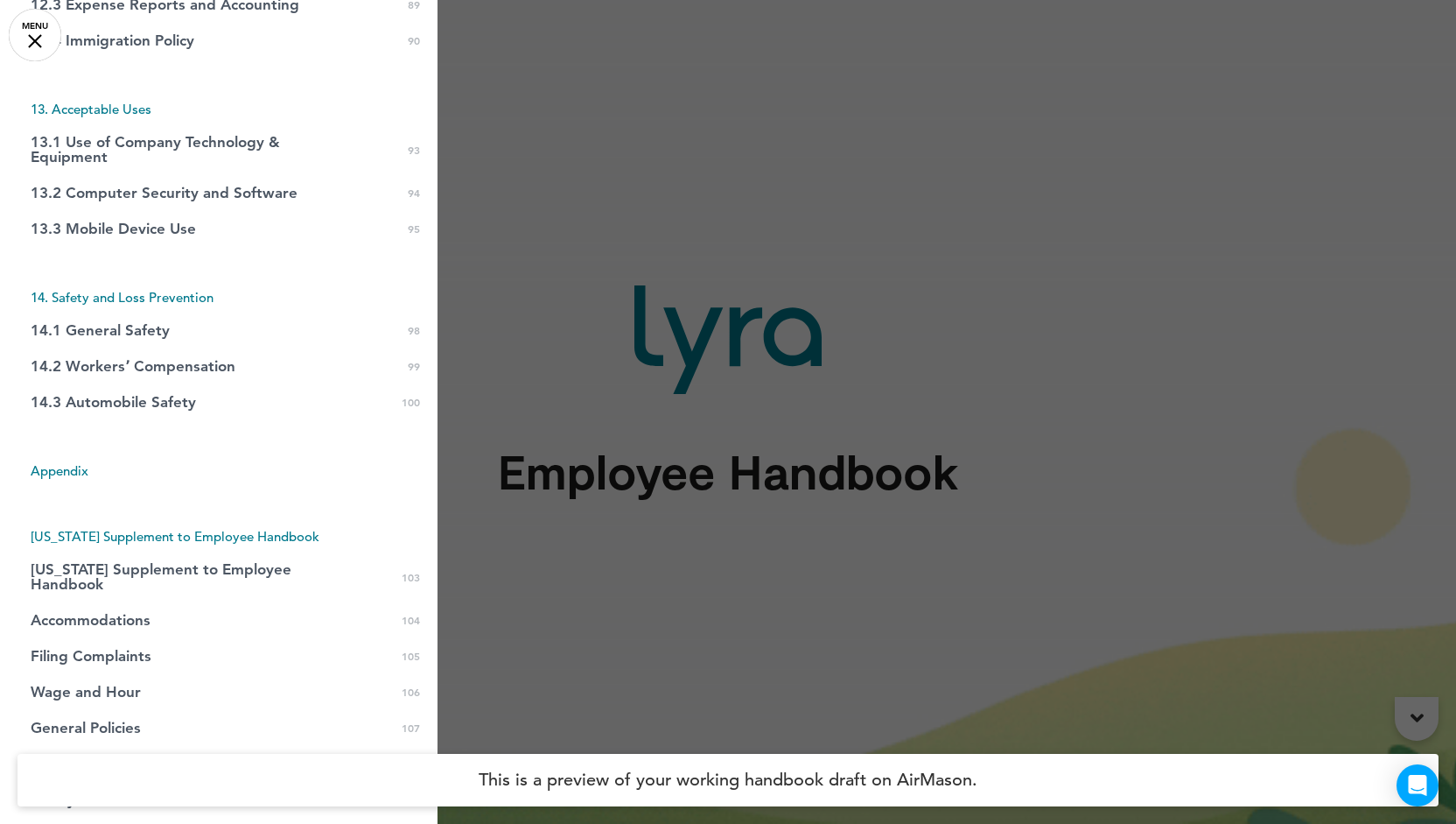
click at [592, 290] on div at bounding box center [728, 412] width 1456 height 824
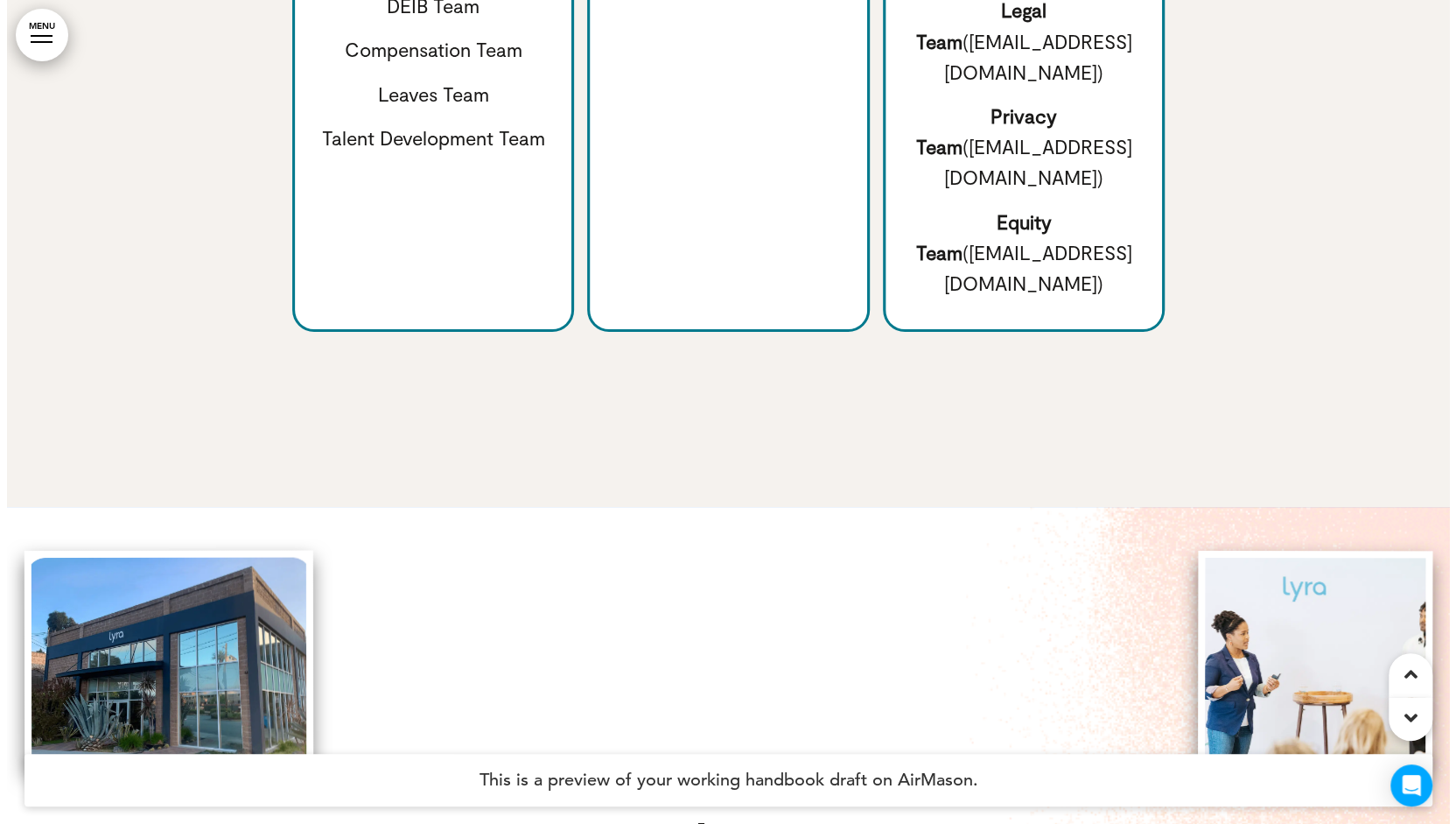
scroll to position [1872, 0]
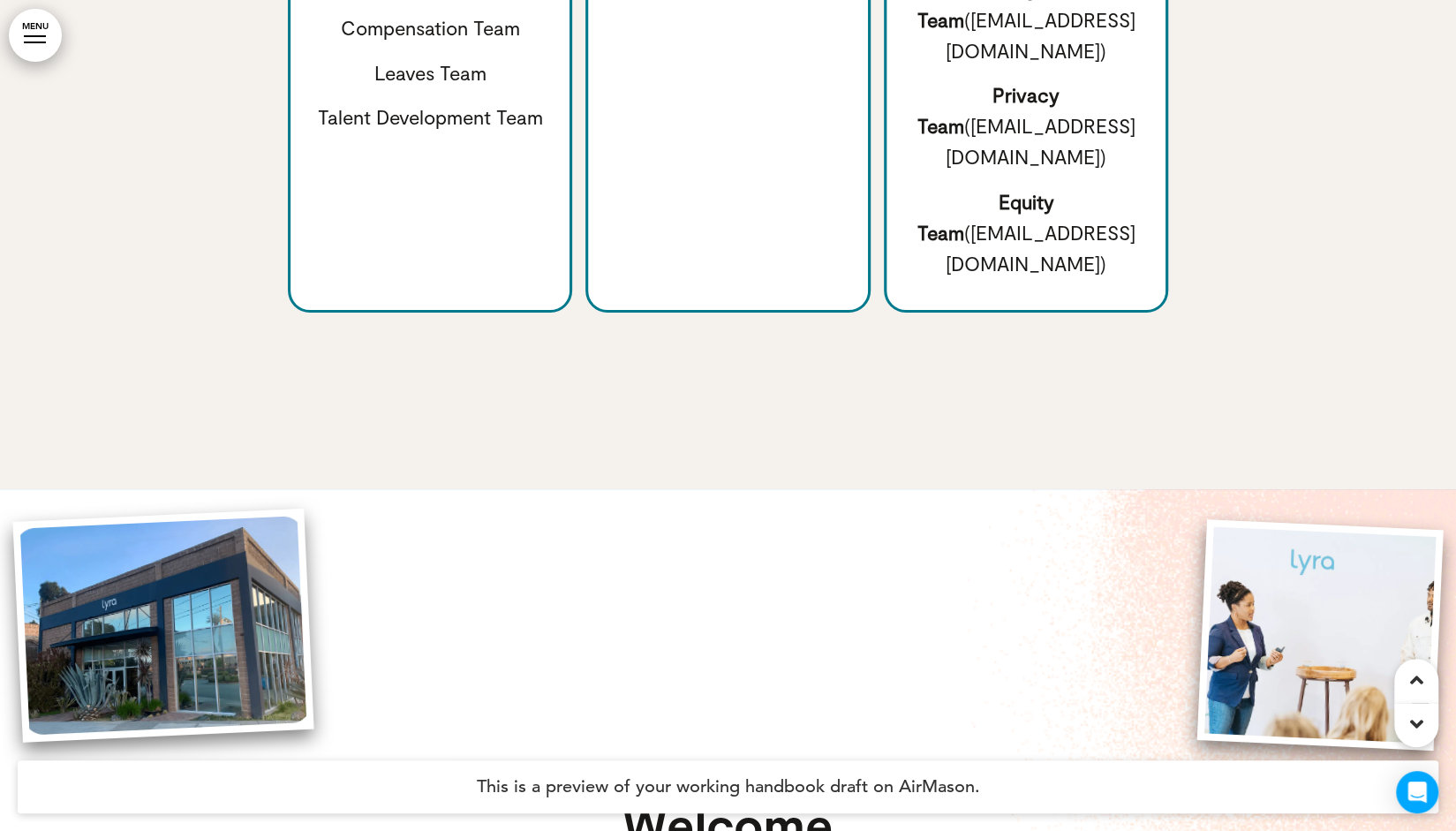
click at [45, 34] on link "MENU" at bounding box center [35, 35] width 53 height 53
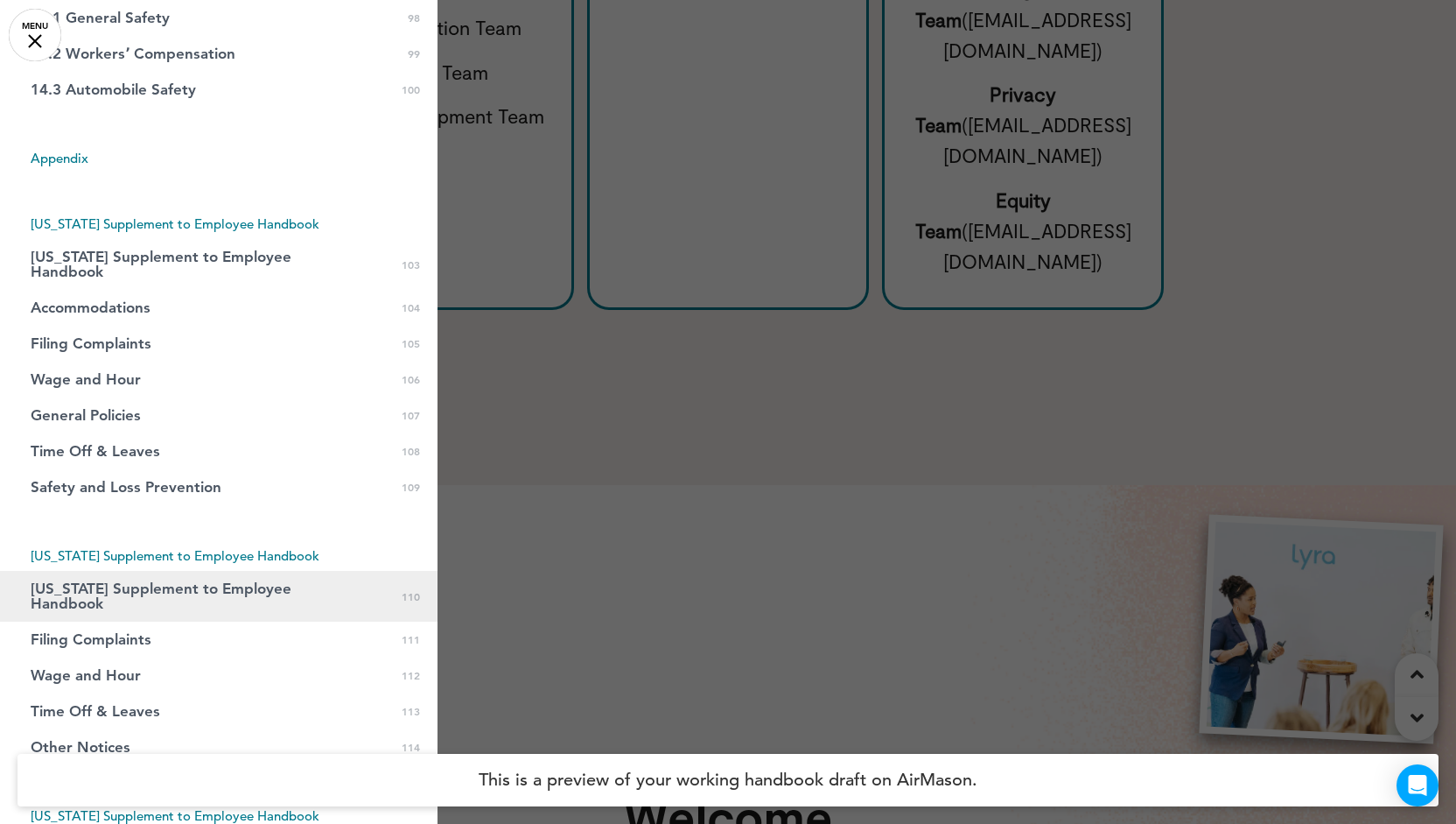
scroll to position [3601, 0]
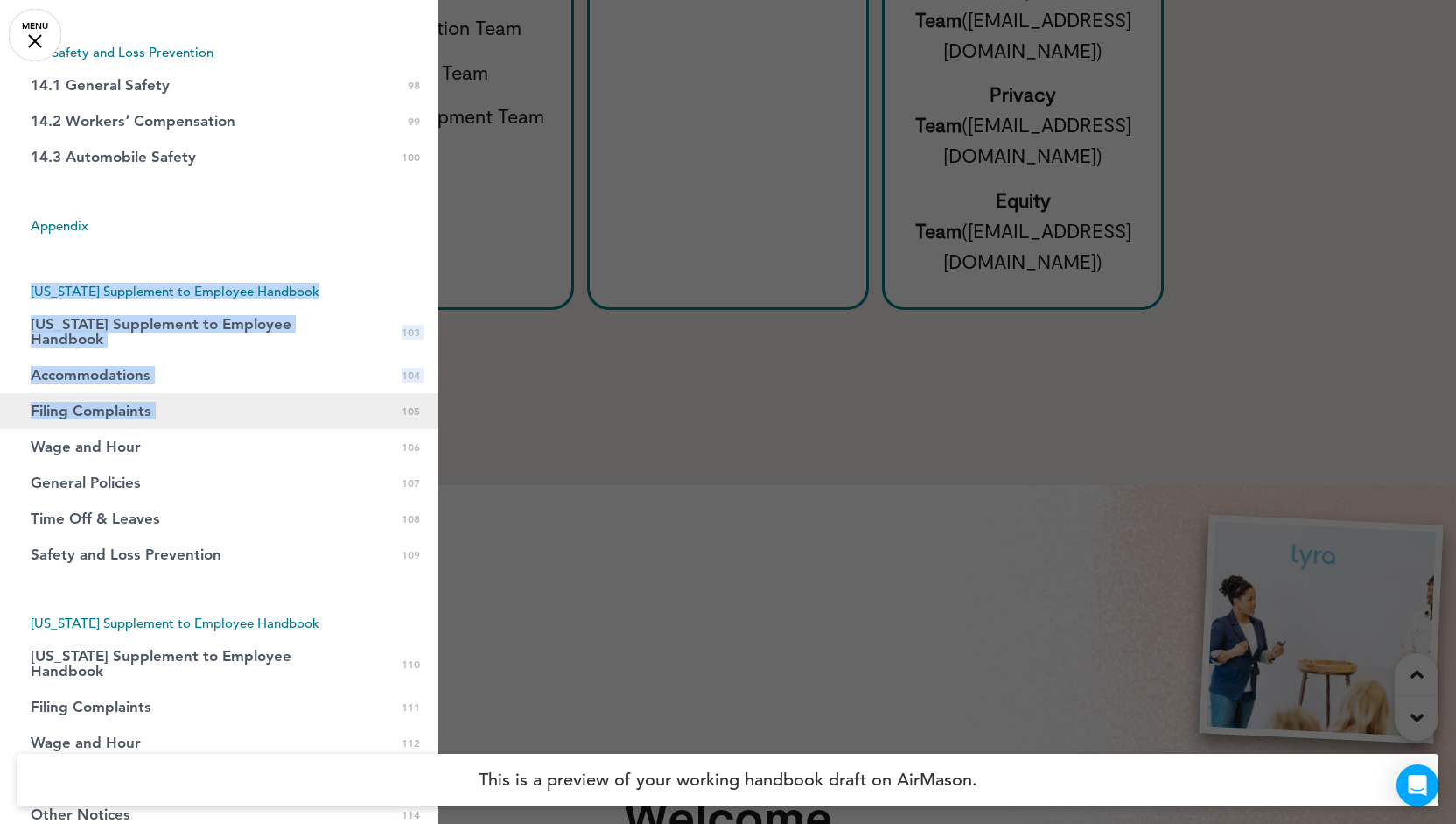
drag, startPoint x: 27, startPoint y: 289, endPoint x: 351, endPoint y: 393, distance: 340.3
